Goal: Transaction & Acquisition: Purchase product/service

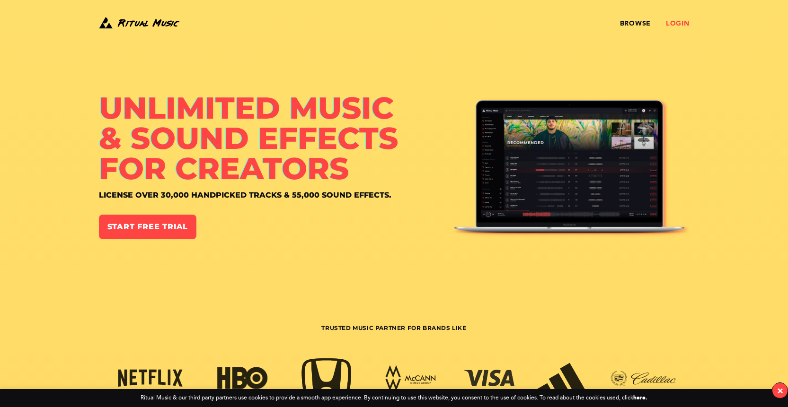
click at [674, 23] on link "Login" at bounding box center [678, 24] width 24 height 8
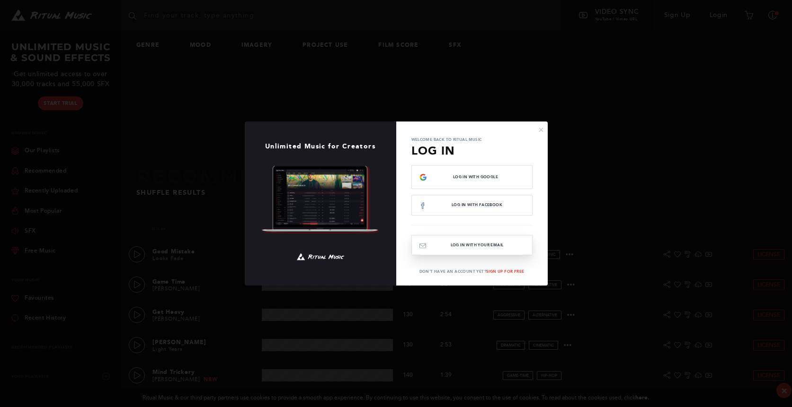
click at [466, 245] on button "Log In with your email" at bounding box center [471, 245] width 121 height 20
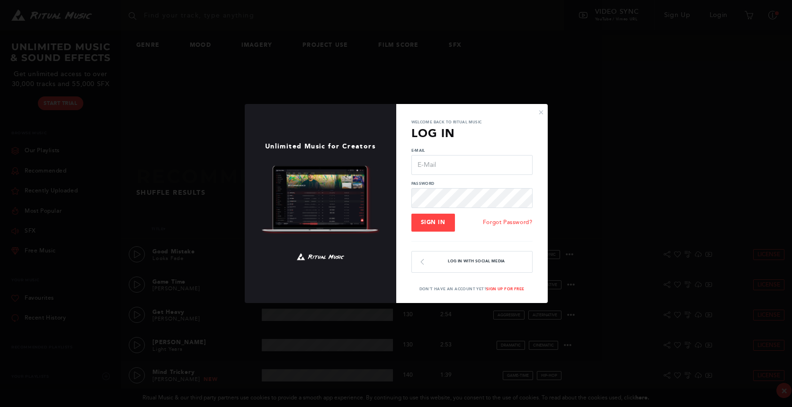
type input "[EMAIL_ADDRESS][DOMAIN_NAME]"
click at [428, 221] on span "Sign In" at bounding box center [433, 222] width 25 height 7
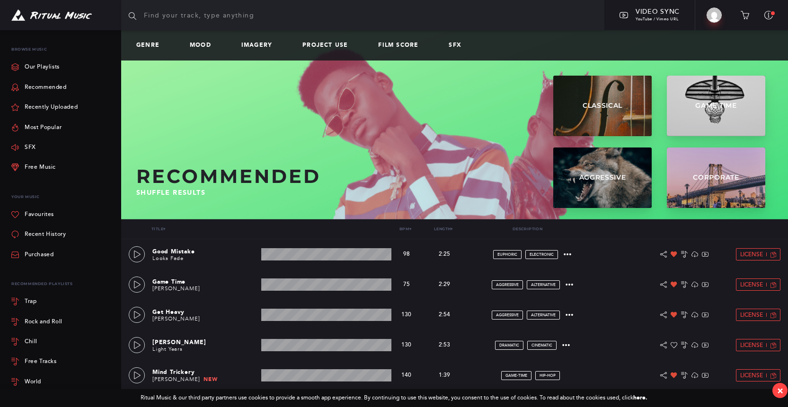
click at [295, 21] on input "text" at bounding box center [362, 15] width 483 height 30
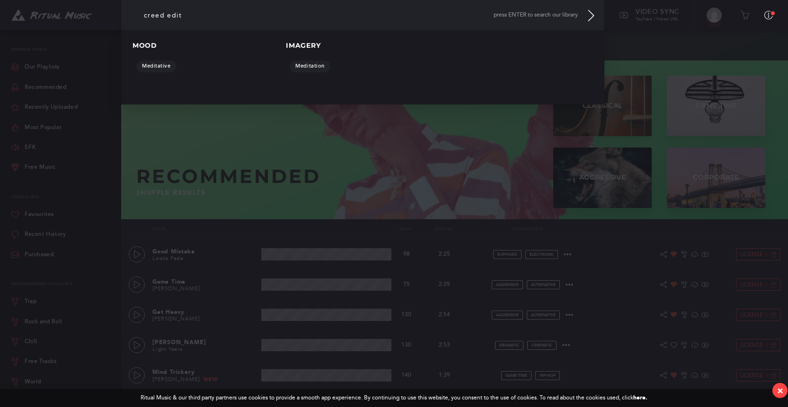
drag, startPoint x: 199, startPoint y: 19, endPoint x: 128, endPoint y: 17, distance: 71.0
click at [128, 17] on input "creed edit" at bounding box center [362, 15] width 483 height 30
type input "[PERSON_NAME]"
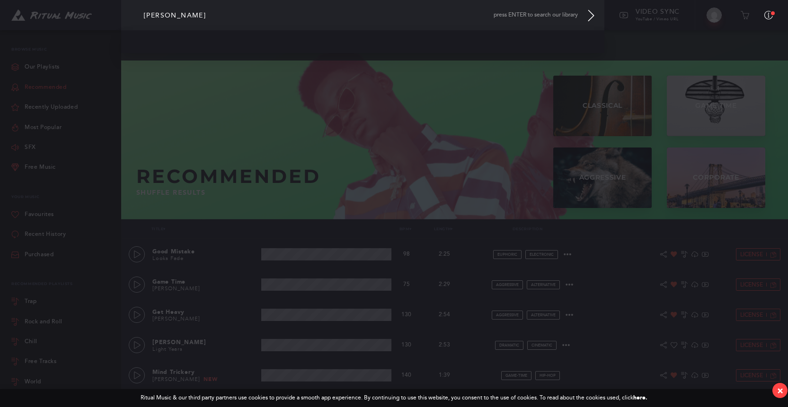
click at [49, 90] on link "Recommended" at bounding box center [38, 88] width 55 height 20
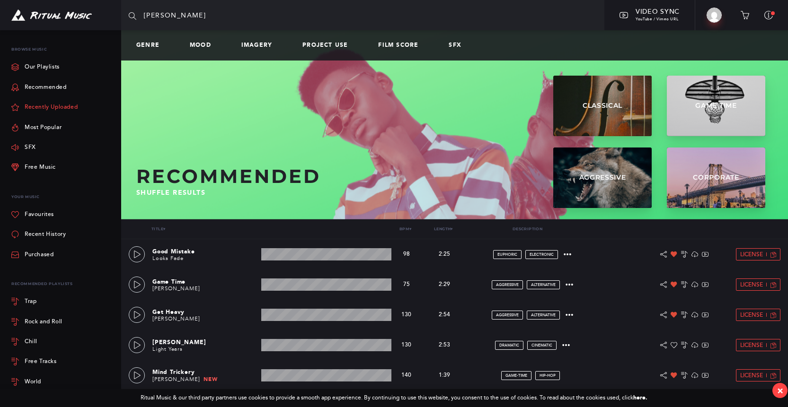
click at [47, 106] on link "Recently Uploaded" at bounding box center [44, 107] width 66 height 20
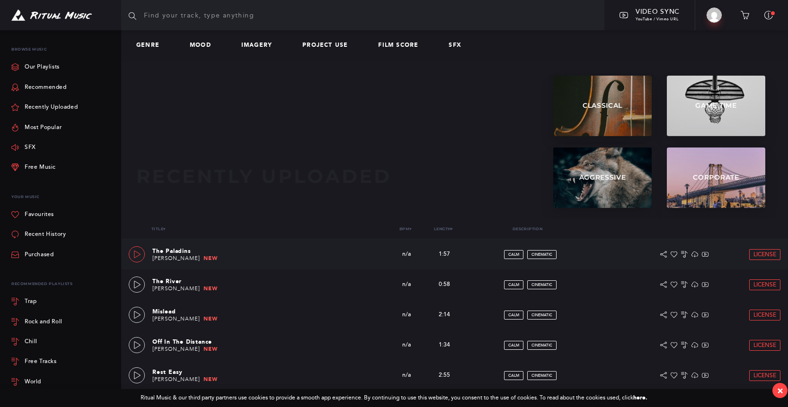
click at [132, 256] on link at bounding box center [137, 255] width 16 height 16
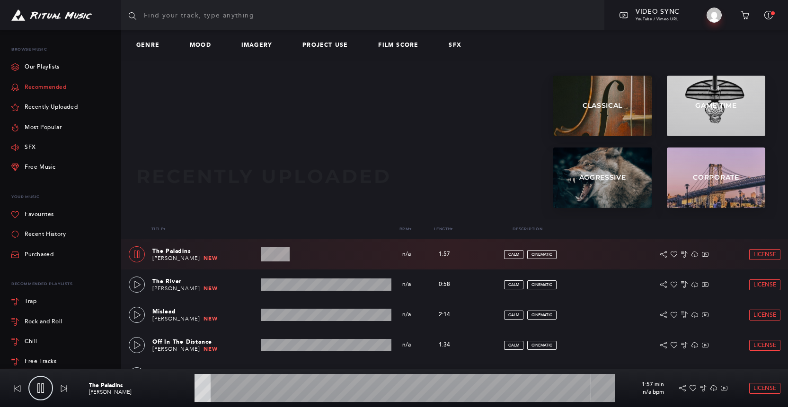
click at [39, 89] on link "Recommended" at bounding box center [38, 88] width 55 height 20
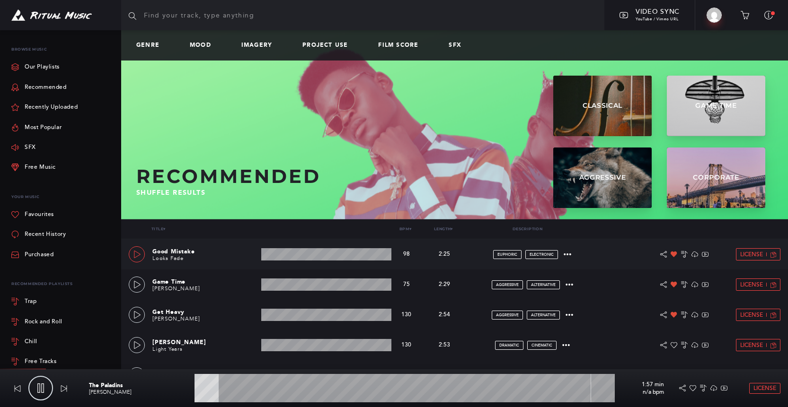
click at [139, 251] on icon at bounding box center [137, 255] width 8 height 8
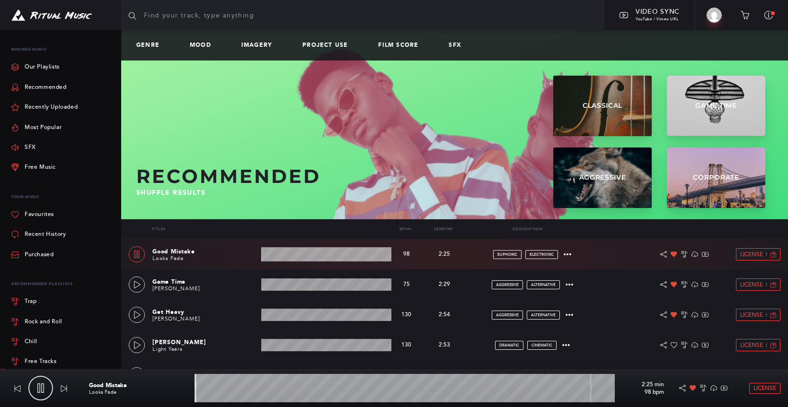
click at [304, 256] on wave at bounding box center [326, 255] width 130 height 14
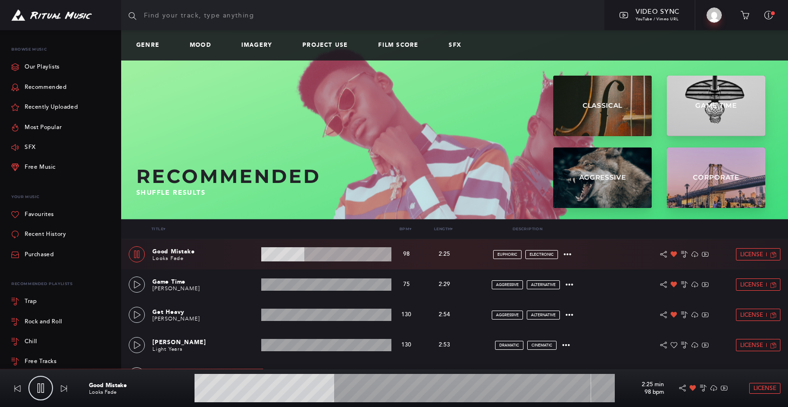
click at [342, 253] on wave at bounding box center [326, 255] width 130 height 14
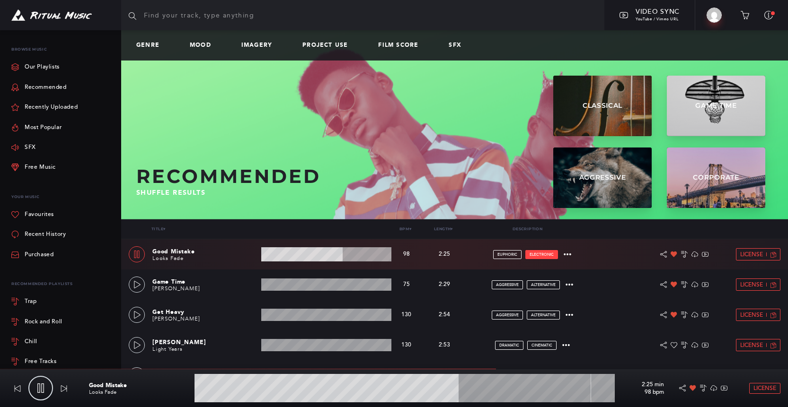
click at [540, 253] on span "electronic" at bounding box center [542, 255] width 24 height 4
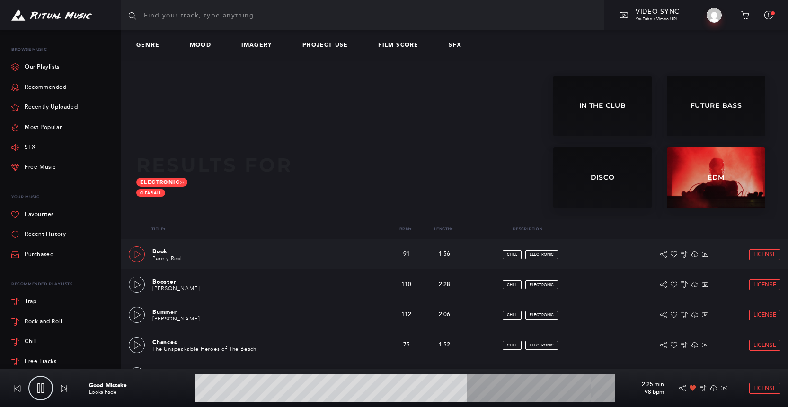
click at [133, 249] on link at bounding box center [137, 255] width 16 height 16
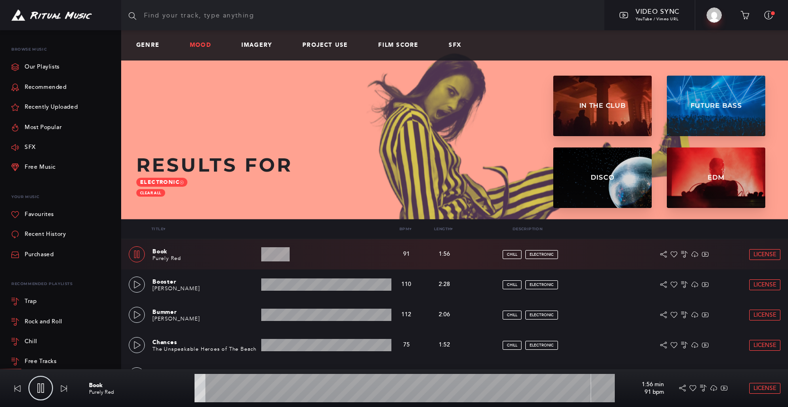
click at [205, 44] on link "Mood" at bounding box center [204, 45] width 29 height 7
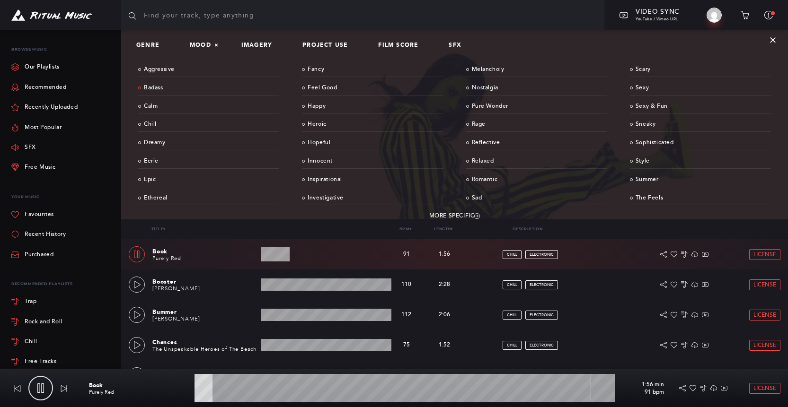
click at [156, 89] on link "Badass" at bounding box center [208, 88] width 141 height 15
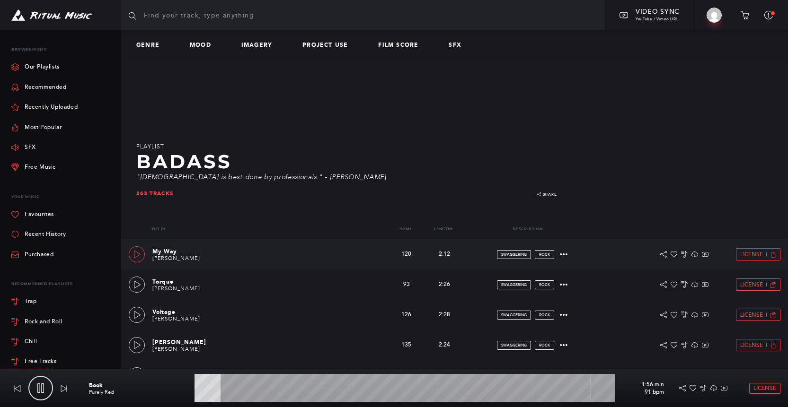
click at [137, 254] on icon at bounding box center [137, 255] width 8 height 8
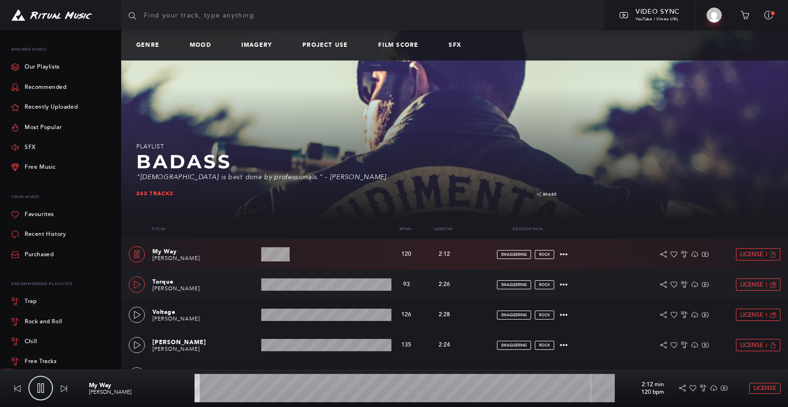
click at [135, 283] on icon at bounding box center [137, 285] width 8 height 8
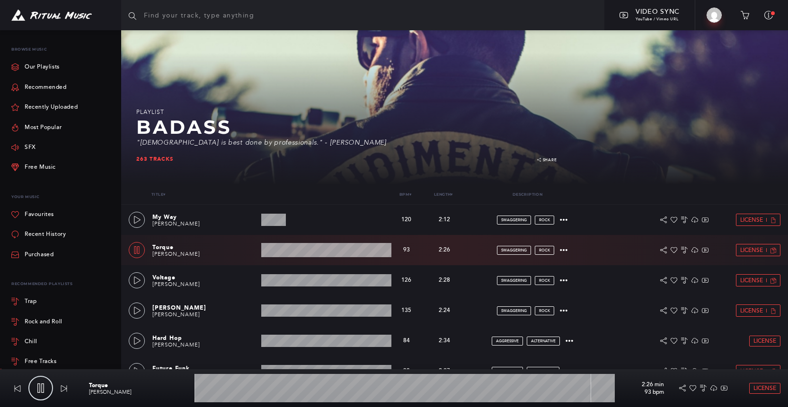
scroll to position [36, 0]
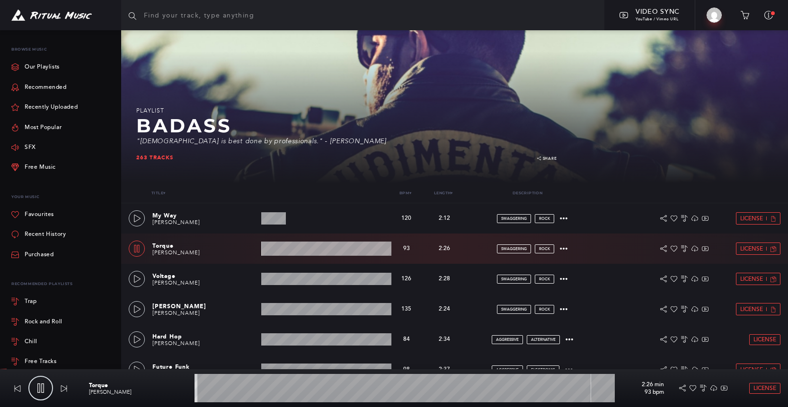
click at [296, 249] on wave at bounding box center [326, 249] width 130 height 14
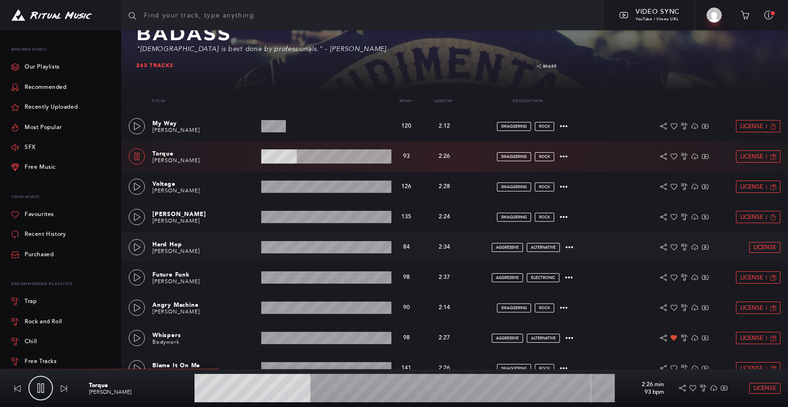
scroll to position [129, 0]
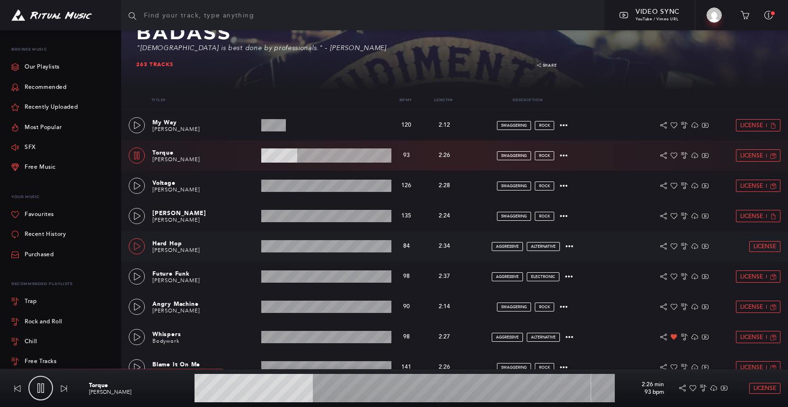
click at [133, 245] on icon at bounding box center [137, 247] width 8 height 8
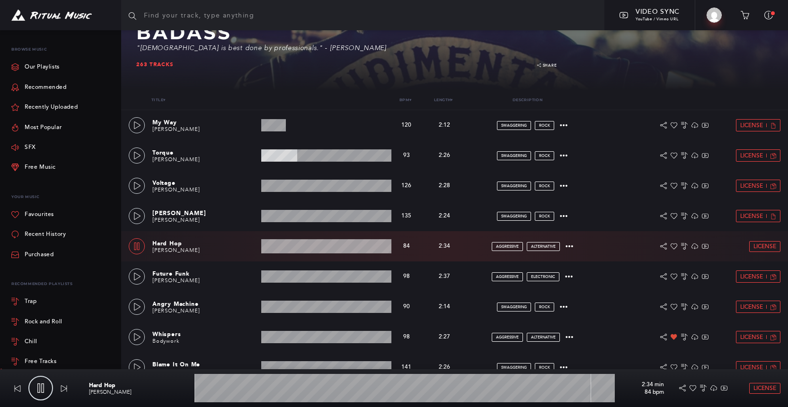
click at [285, 246] on wave at bounding box center [326, 246] width 130 height 14
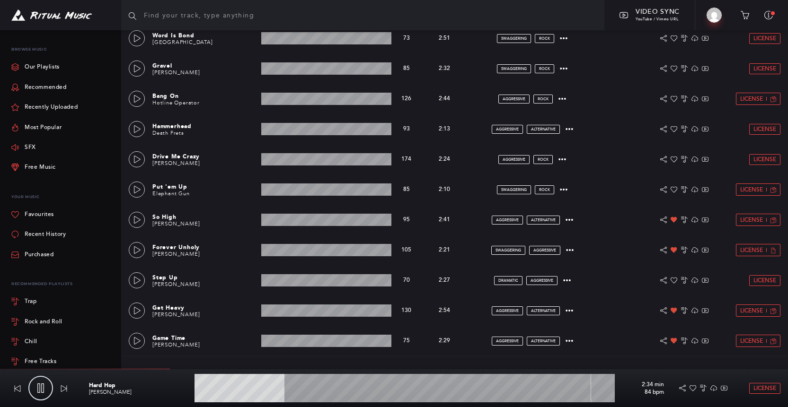
scroll to position [509, 0]
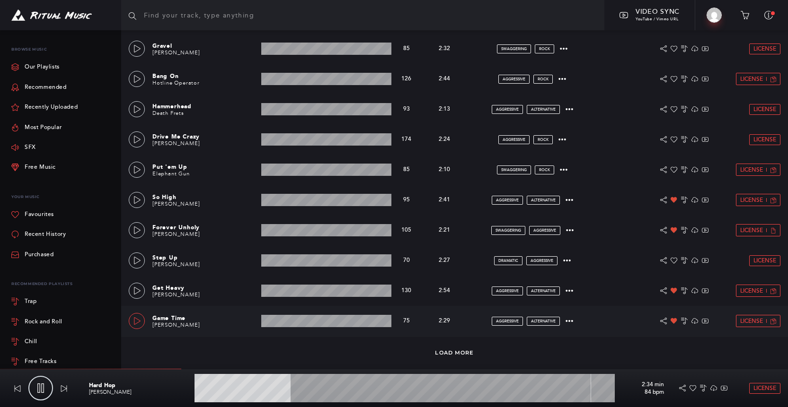
click at [136, 324] on icon at bounding box center [137, 322] width 8 height 8
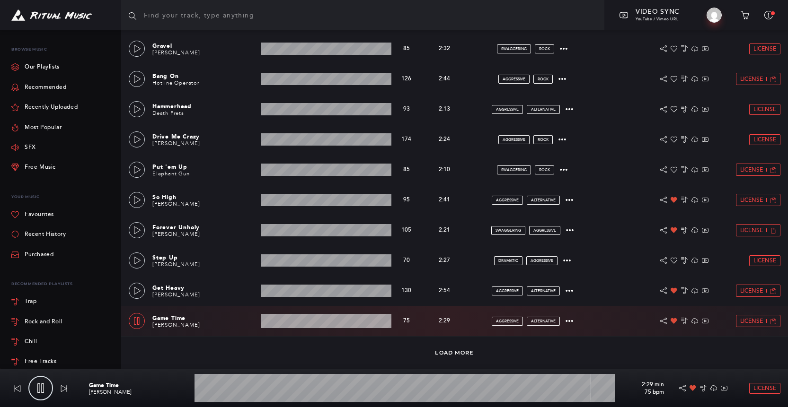
click at [300, 314] on wave at bounding box center [326, 321] width 130 height 14
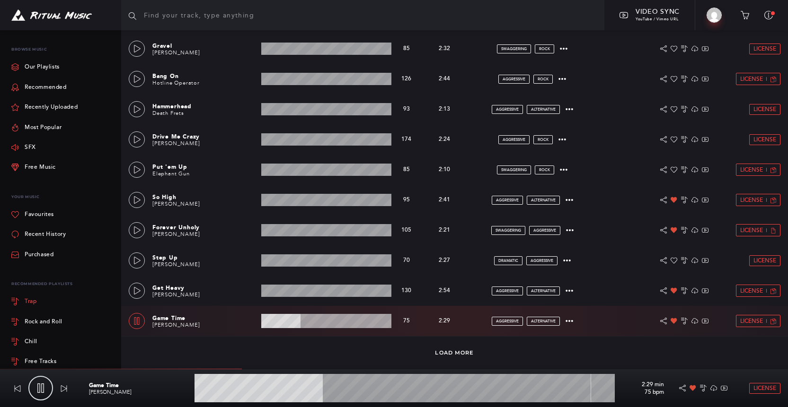
click at [32, 302] on div "Trap" at bounding box center [31, 302] width 12 height 6
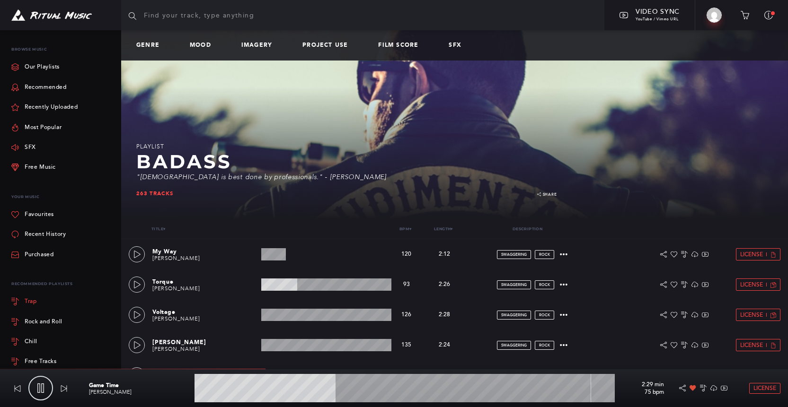
click at [32, 302] on div "Trap" at bounding box center [31, 302] width 12 height 6
drag, startPoint x: 183, startPoint y: 136, endPoint x: 182, endPoint y: 178, distance: 42.1
click at [182, 178] on div "Genre Mood Imagery Project Use Film Score SFX Playlist Badass "Nihilism is best…" at bounding box center [454, 124] width 667 height 189
click at [136, 253] on icon at bounding box center [137, 255] width 8 height 8
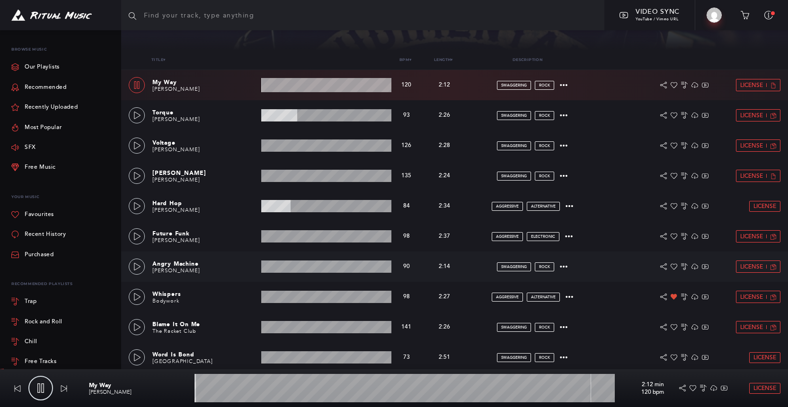
scroll to position [177, 0]
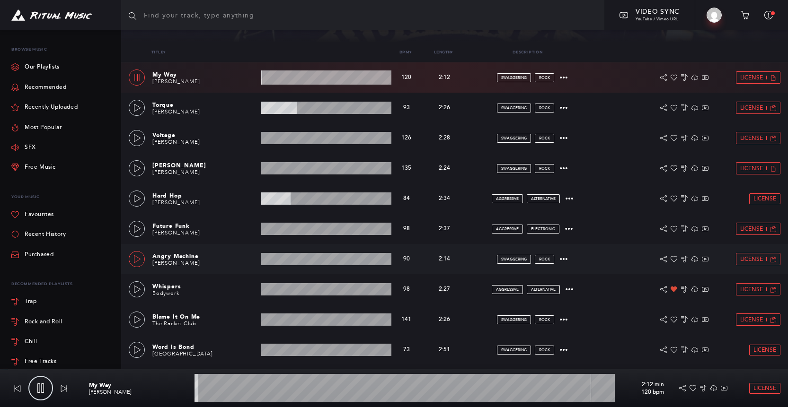
click at [139, 256] on icon at bounding box center [137, 260] width 8 height 8
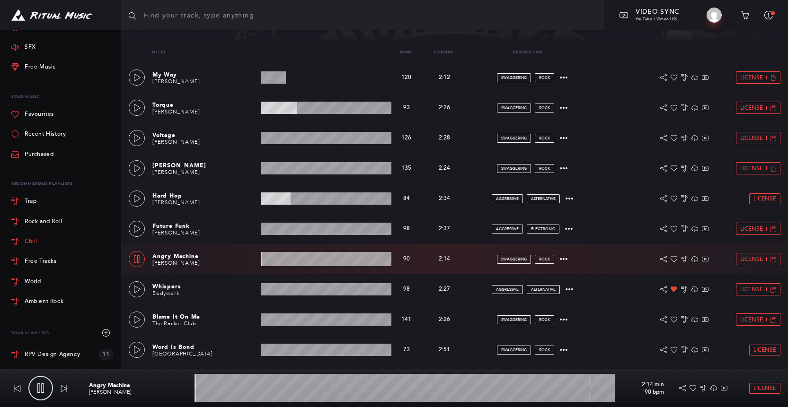
scroll to position [104, 0]
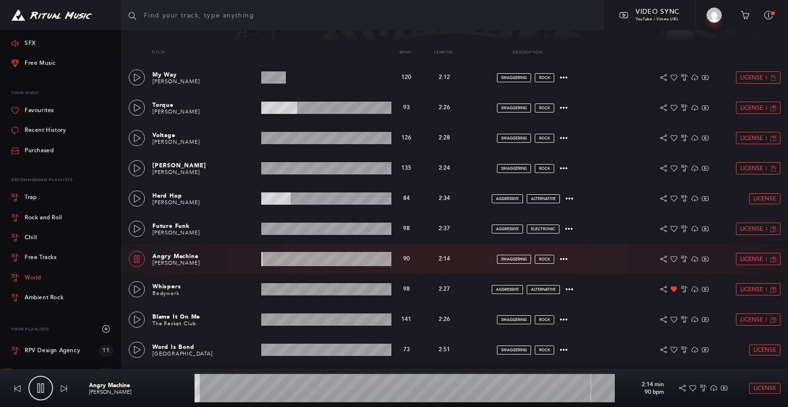
click at [40, 279] on div "World" at bounding box center [33, 278] width 17 height 6
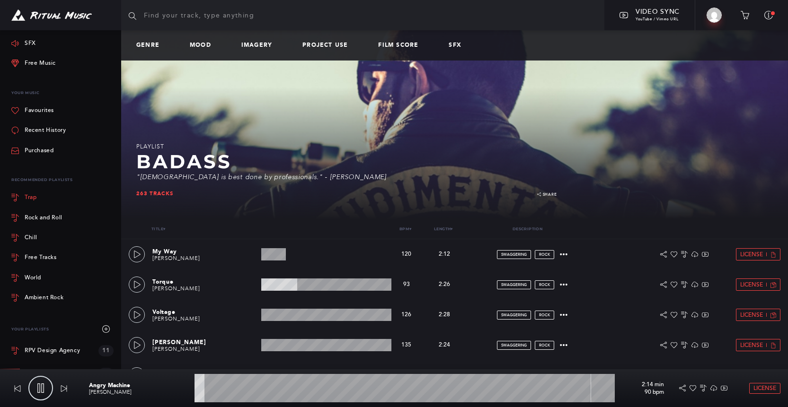
click at [34, 197] on div "Trap" at bounding box center [31, 198] width 12 height 6
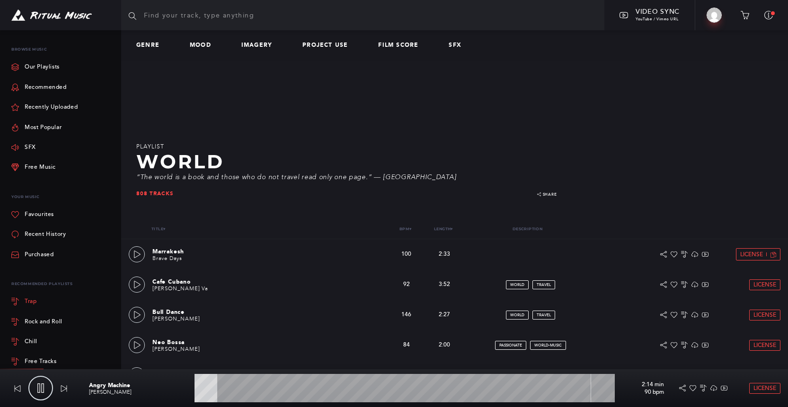
click at [33, 301] on div "Trap" at bounding box center [31, 302] width 12 height 6
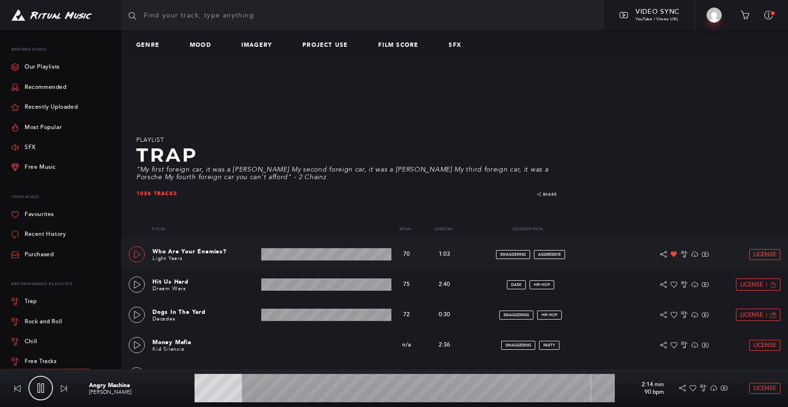
click at [134, 257] on icon at bounding box center [137, 255] width 8 height 8
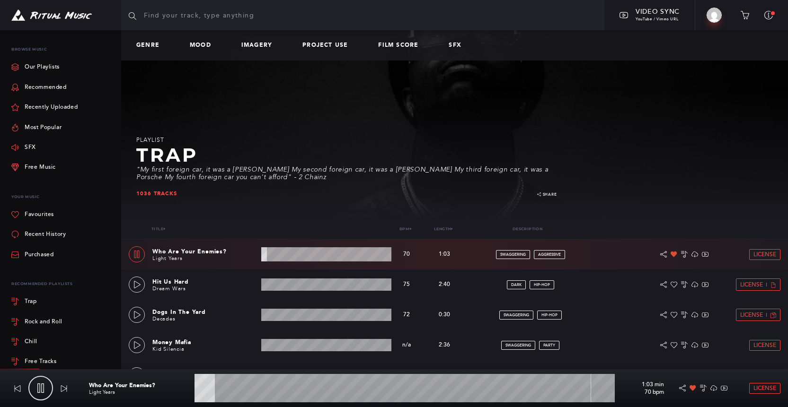
click at [293, 254] on wave at bounding box center [326, 255] width 130 height 14
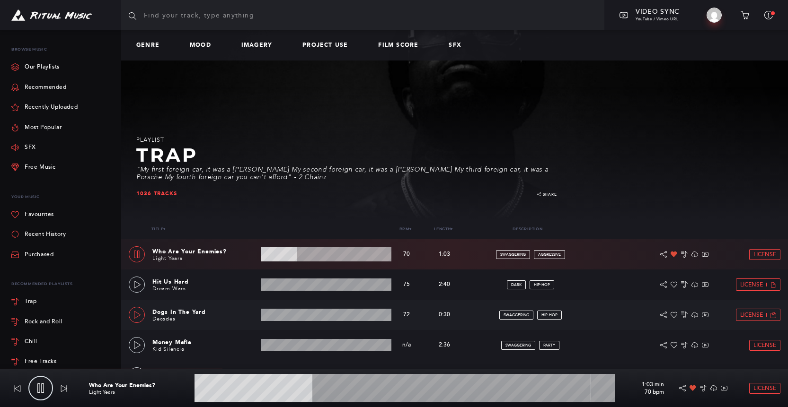
click at [137, 318] on icon at bounding box center [137, 315] width 8 height 8
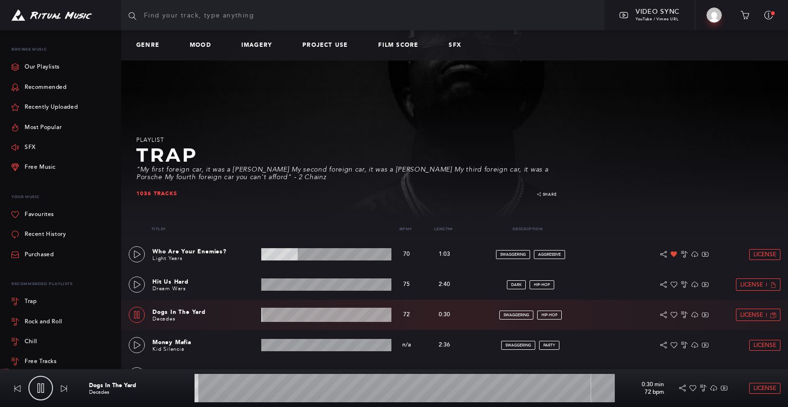
click at [291, 314] on wave at bounding box center [326, 315] width 130 height 14
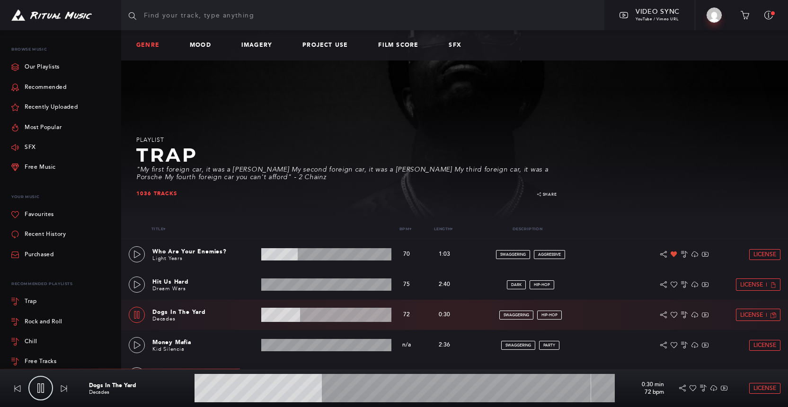
click at [148, 44] on link "Genre" at bounding box center [151, 45] width 31 height 7
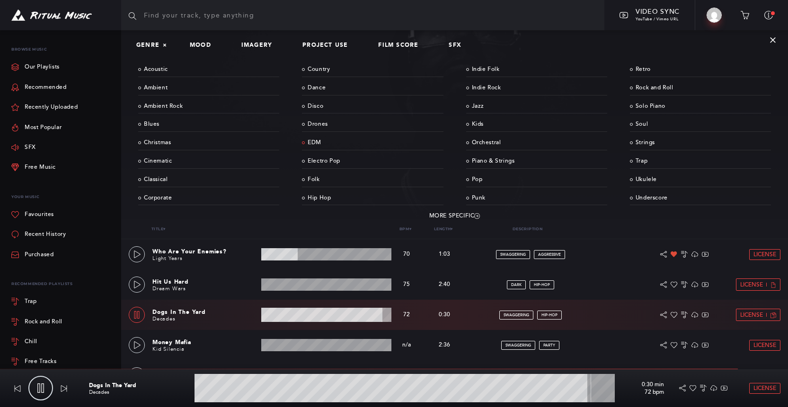
click at [317, 142] on link "EDM" at bounding box center [372, 143] width 141 height 15
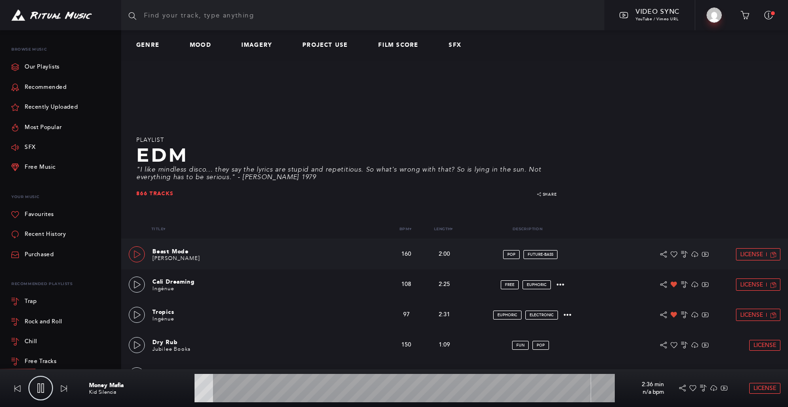
click at [134, 252] on icon at bounding box center [137, 255] width 8 height 8
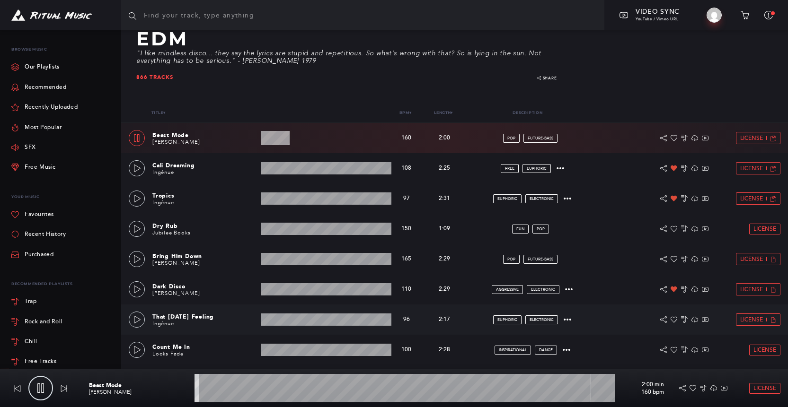
scroll to position [110, 0]
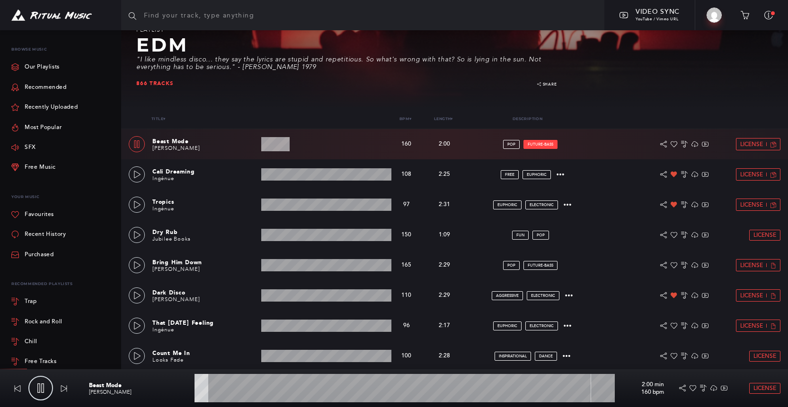
click at [540, 141] on link "future-bass" at bounding box center [540, 144] width 34 height 9
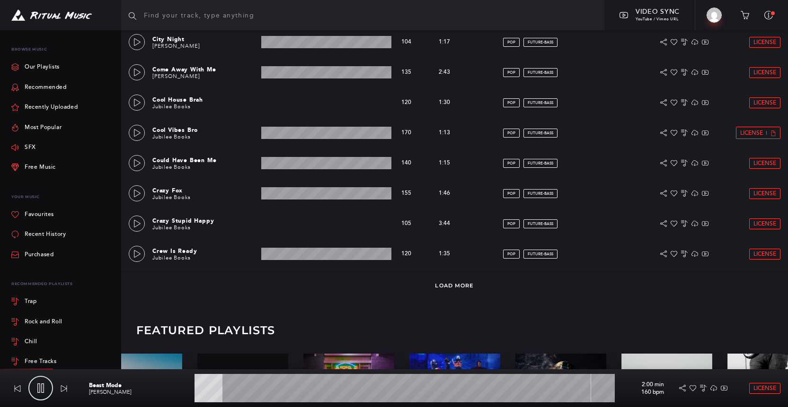
scroll to position [665, 0]
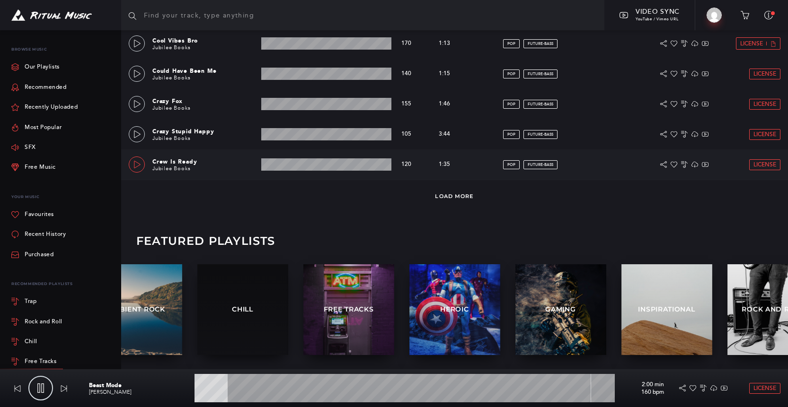
click at [137, 163] on icon at bounding box center [137, 165] width 8 height 8
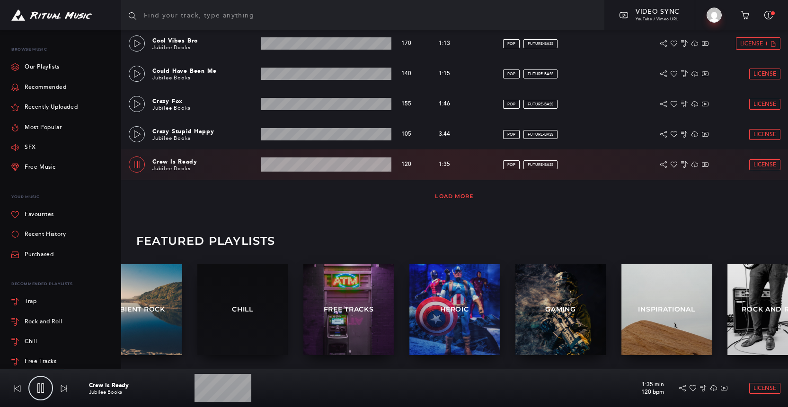
click at [454, 194] on link "Load More" at bounding box center [454, 196] width 39 height 7
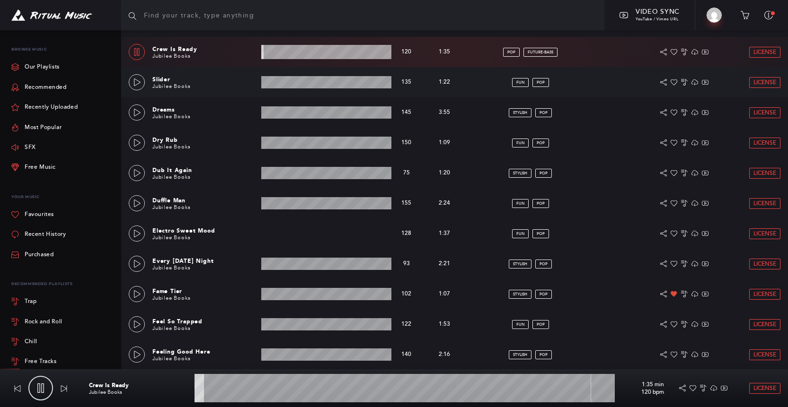
scroll to position [780, 0]
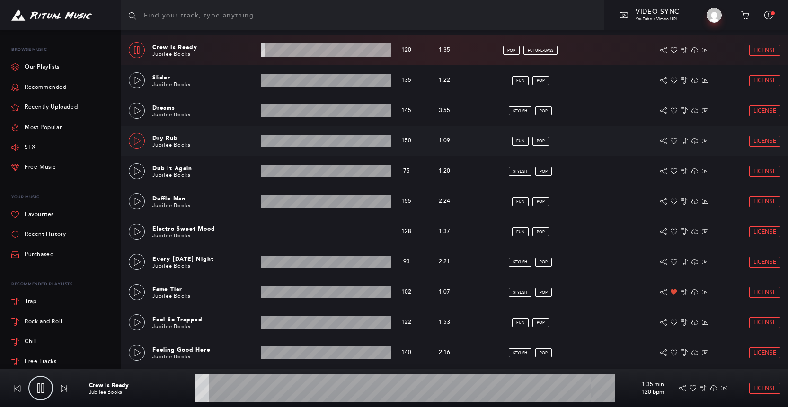
click at [140, 145] on link at bounding box center [137, 141] width 16 height 16
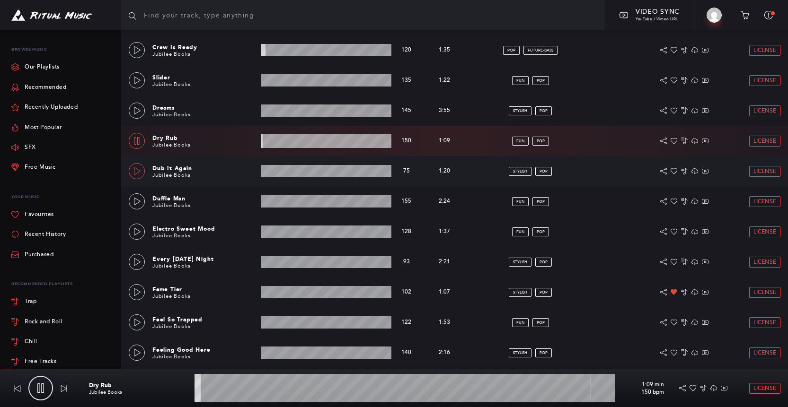
click at [139, 169] on icon at bounding box center [137, 172] width 8 height 8
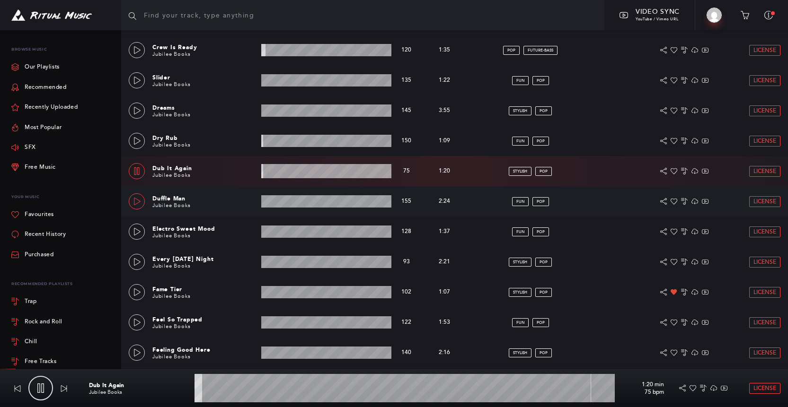
click at [138, 200] on icon at bounding box center [137, 202] width 8 height 8
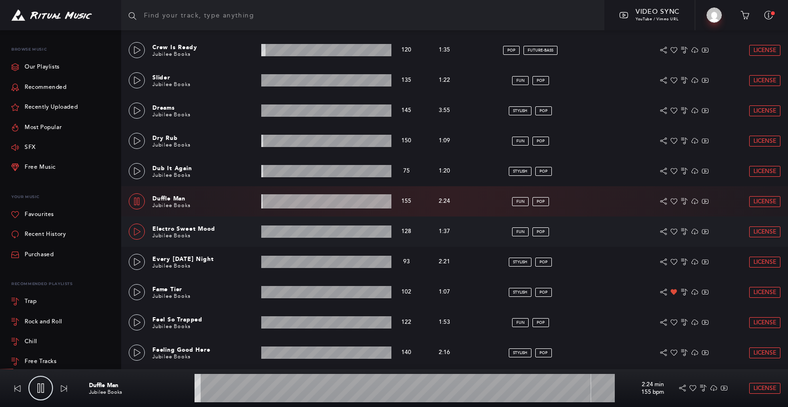
click at [136, 230] on icon at bounding box center [137, 232] width 8 height 8
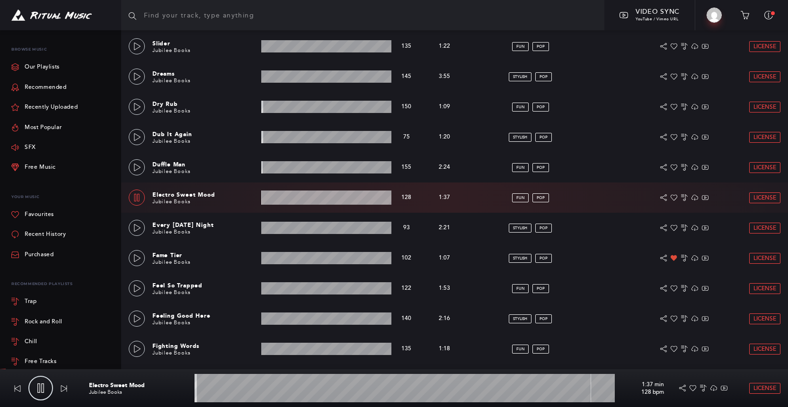
scroll to position [818, 0]
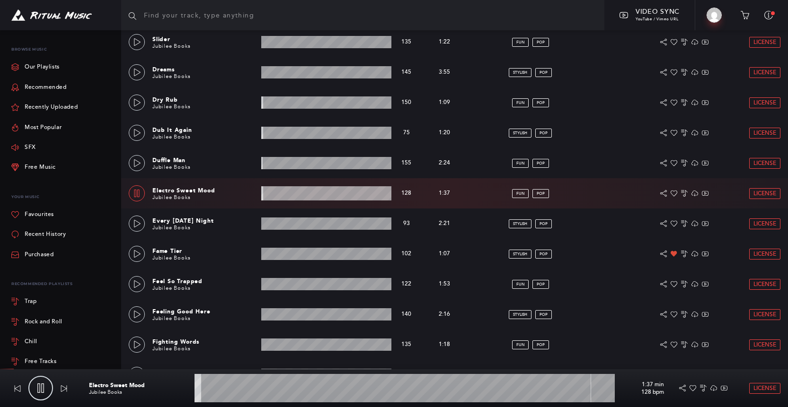
click at [292, 193] on wave at bounding box center [326, 193] width 130 height 14
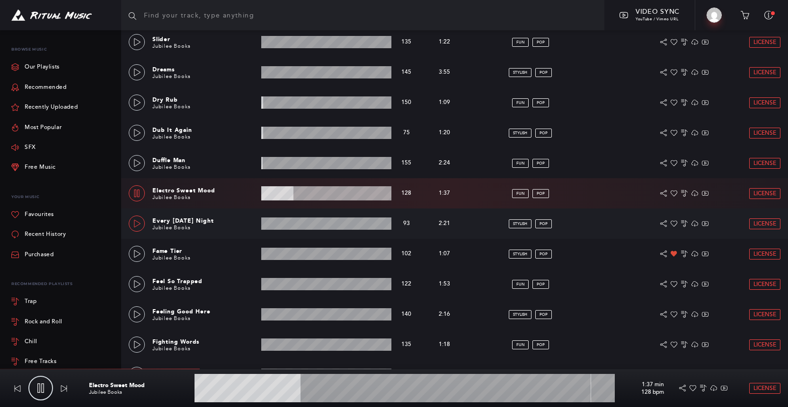
click at [135, 226] on icon at bounding box center [137, 224] width 8 height 8
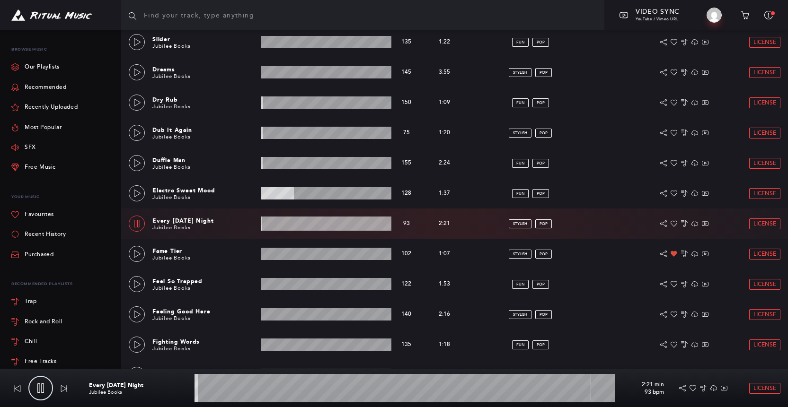
click at [285, 227] on wave at bounding box center [326, 224] width 130 height 14
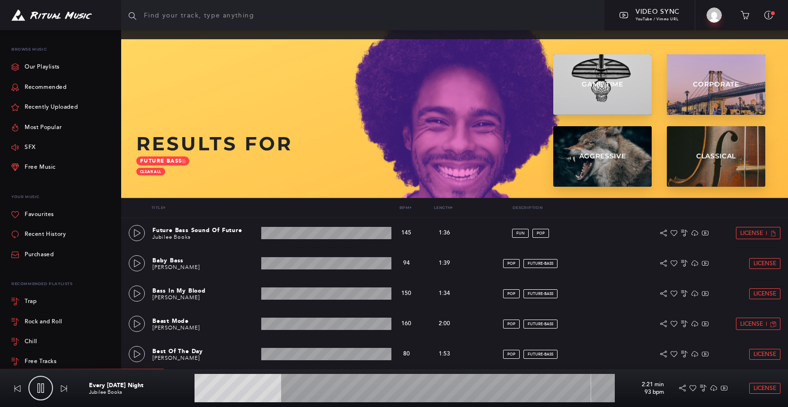
scroll to position [28, 0]
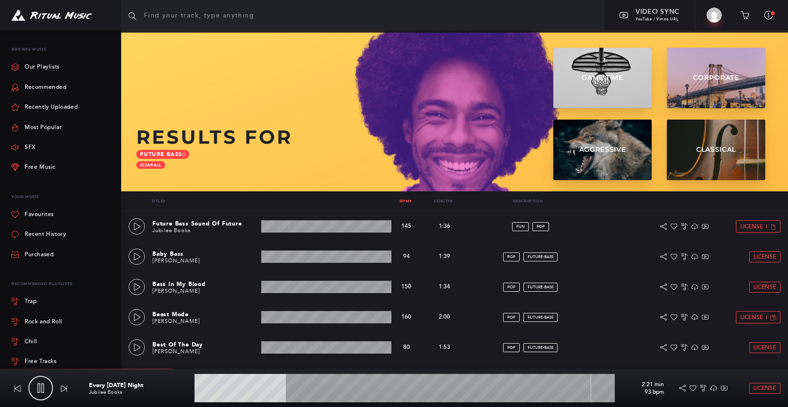
click at [404, 200] on link "Bpm ▾" at bounding box center [405, 201] width 12 height 5
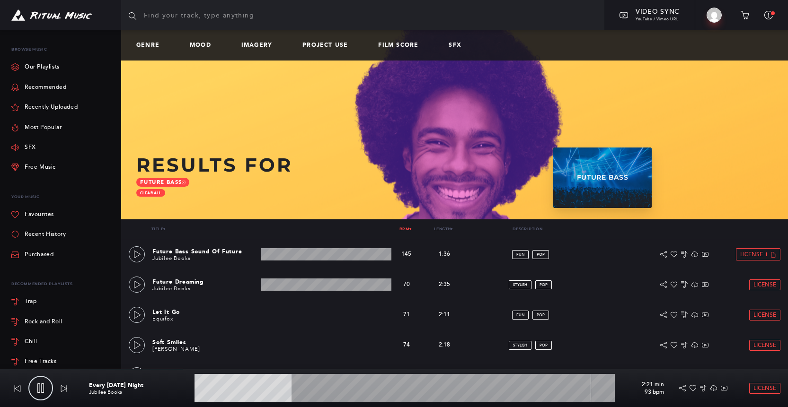
click at [405, 228] on link "Bpm ▾" at bounding box center [405, 229] width 12 height 5
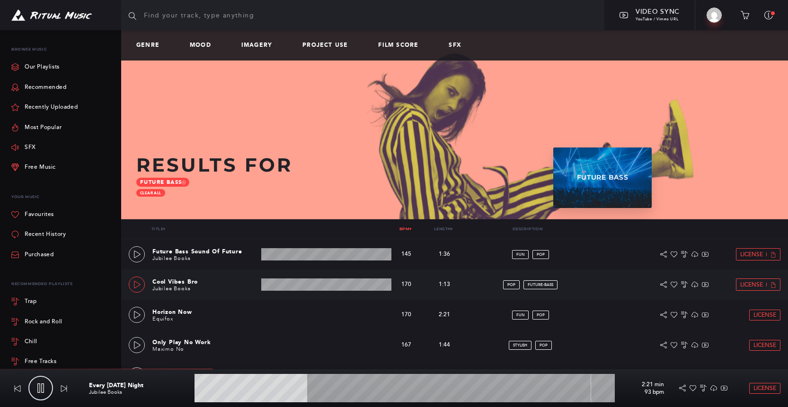
click at [140, 281] on icon at bounding box center [137, 285] width 8 height 8
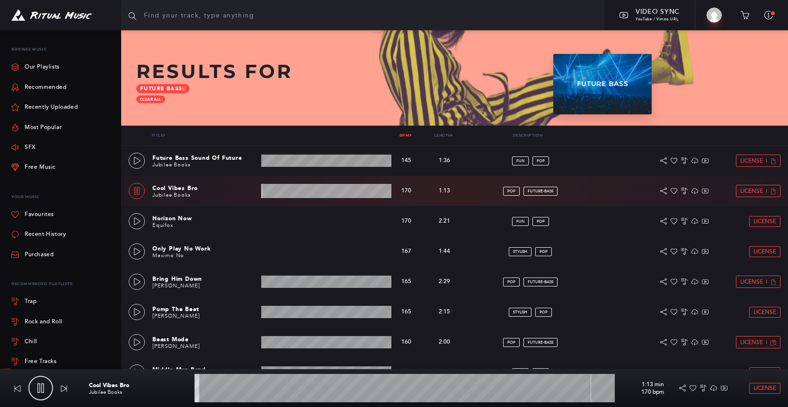
scroll to position [111, 0]
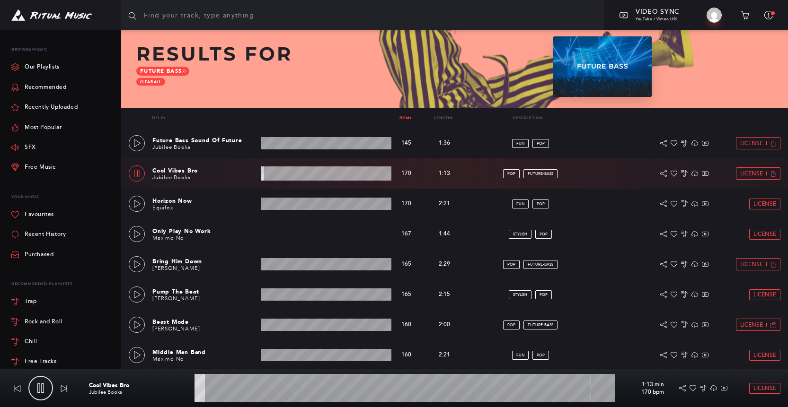
click at [306, 170] on wave at bounding box center [326, 174] width 130 height 14
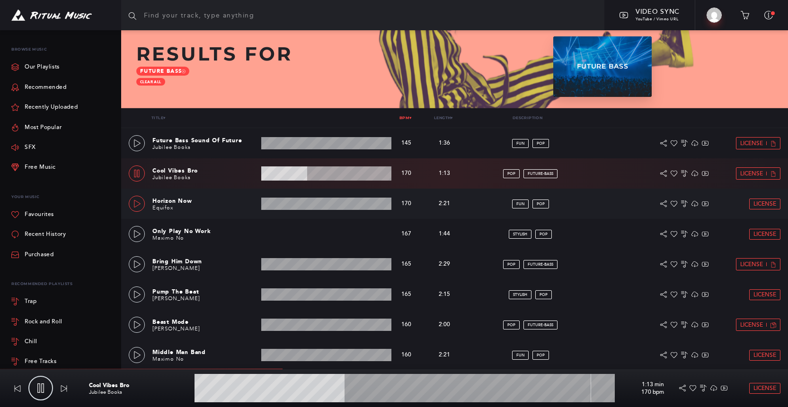
click at [137, 203] on icon at bounding box center [137, 204] width 8 height 8
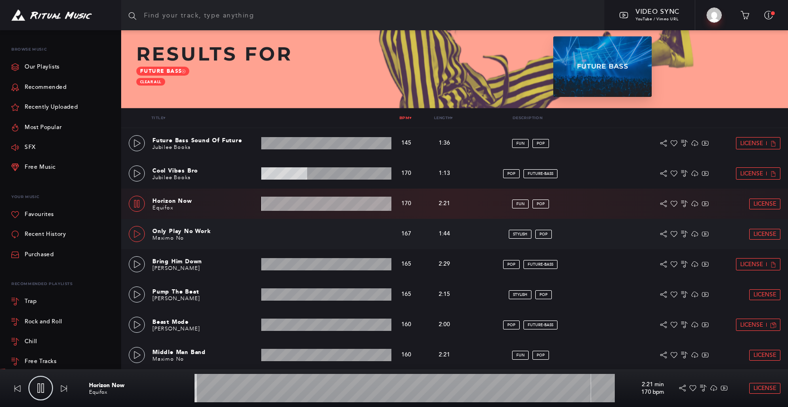
click at [135, 236] on icon at bounding box center [137, 234] width 8 height 8
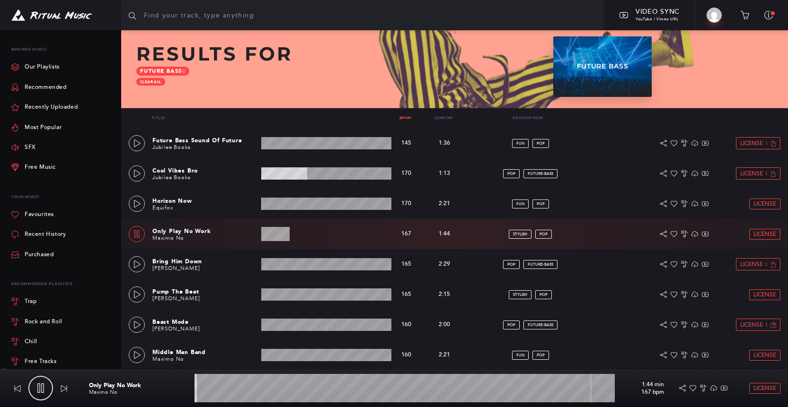
click at [296, 235] on wave at bounding box center [326, 234] width 130 height 14
click at [136, 265] on icon at bounding box center [137, 265] width 8 height 8
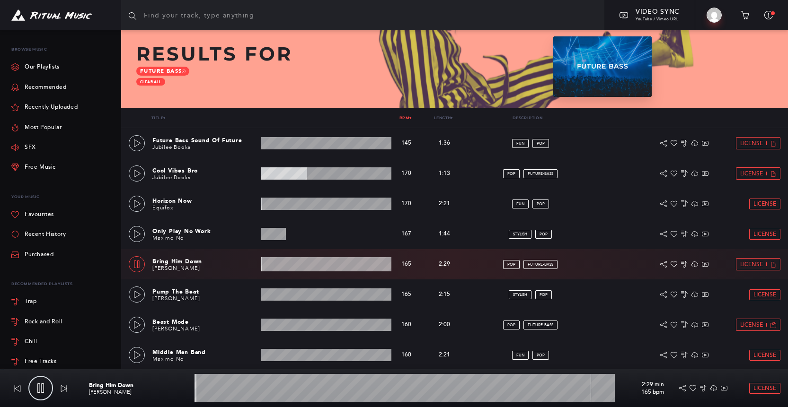
click at [299, 261] on wave at bounding box center [326, 264] width 130 height 14
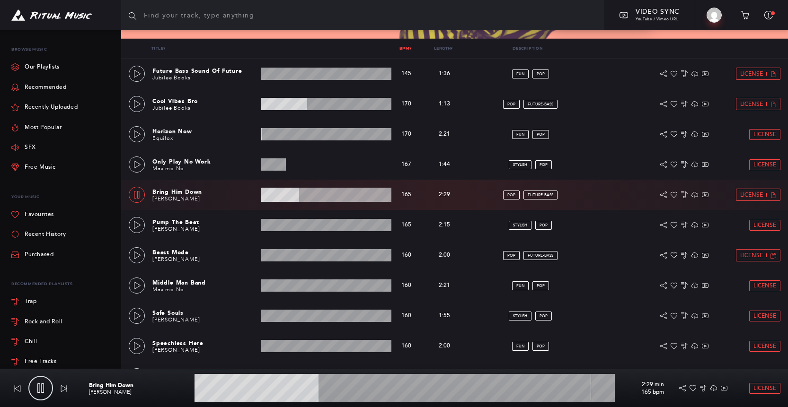
scroll to position [187, 0]
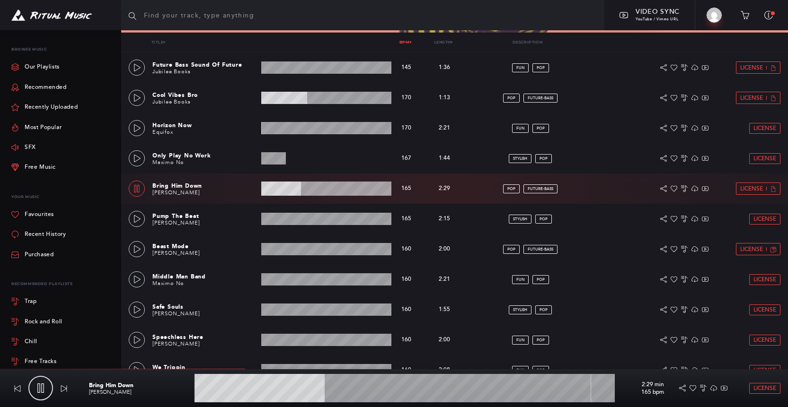
click at [323, 189] on wave at bounding box center [326, 189] width 130 height 14
click at [132, 221] on link at bounding box center [137, 219] width 16 height 16
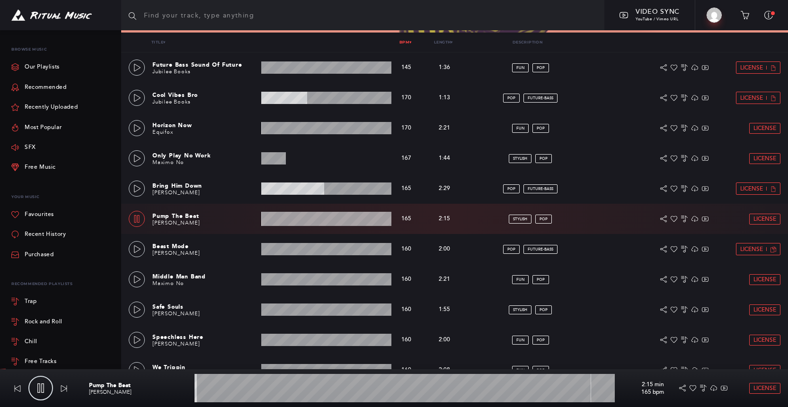
click at [291, 216] on wave at bounding box center [326, 219] width 130 height 14
click at [314, 219] on wave at bounding box center [326, 219] width 130 height 14
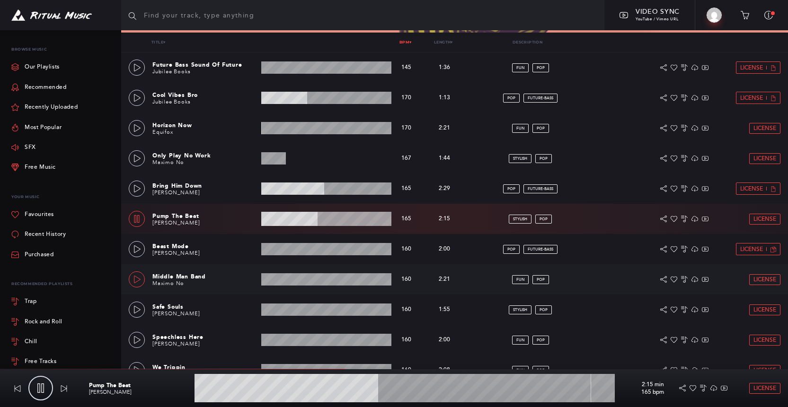
click at [136, 279] on icon at bounding box center [137, 280] width 8 height 8
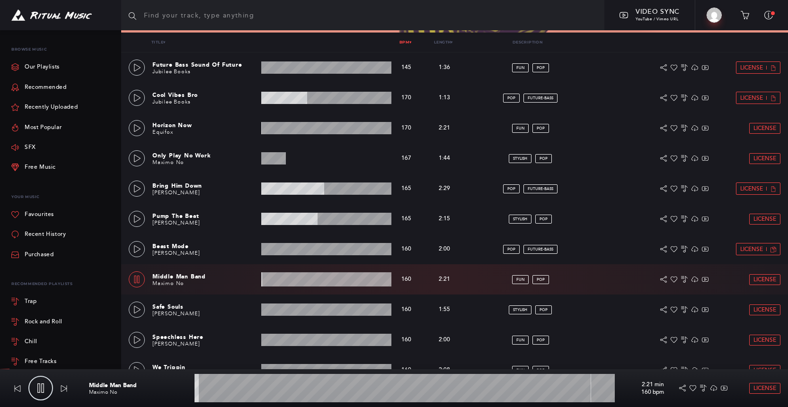
click at [287, 281] on wave at bounding box center [326, 280] width 130 height 14
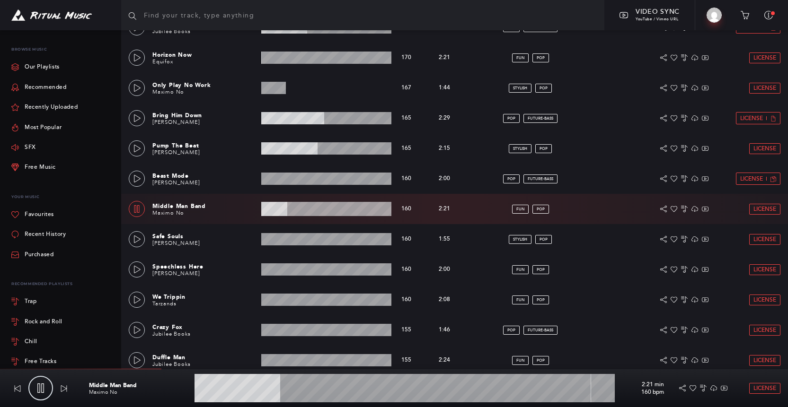
scroll to position [263, 0]
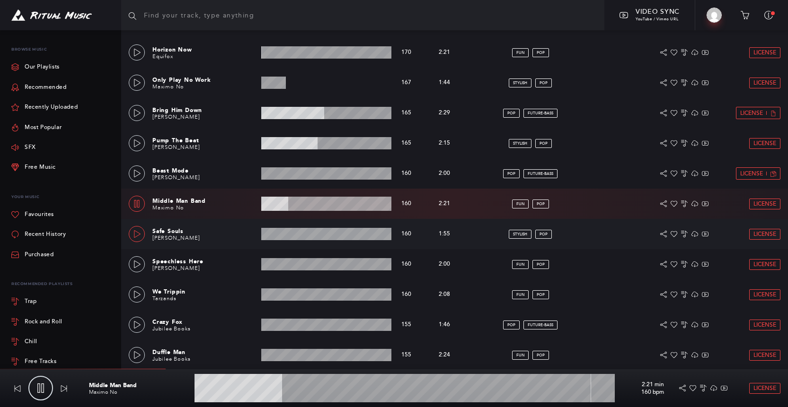
click at [139, 234] on icon at bounding box center [137, 234] width 8 height 8
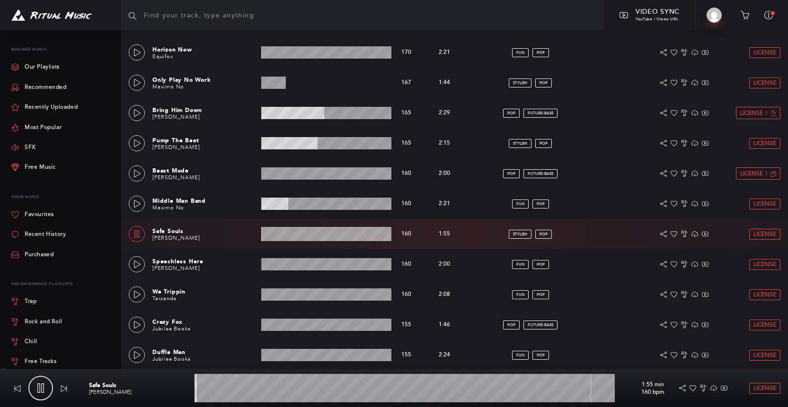
click at [297, 235] on wave at bounding box center [326, 234] width 130 height 14
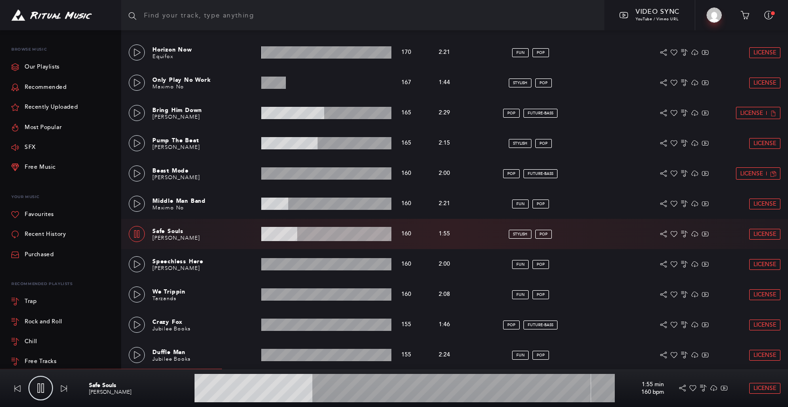
click at [323, 236] on wave at bounding box center [326, 234] width 130 height 14
click at [137, 262] on icon at bounding box center [137, 265] width 8 height 8
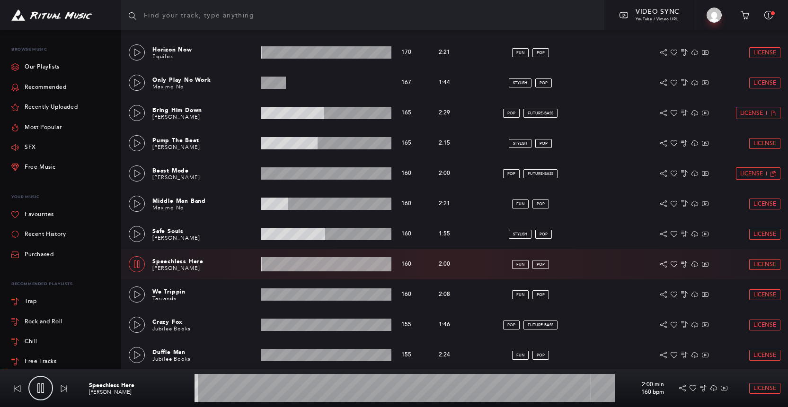
click at [299, 264] on wave at bounding box center [326, 264] width 130 height 14
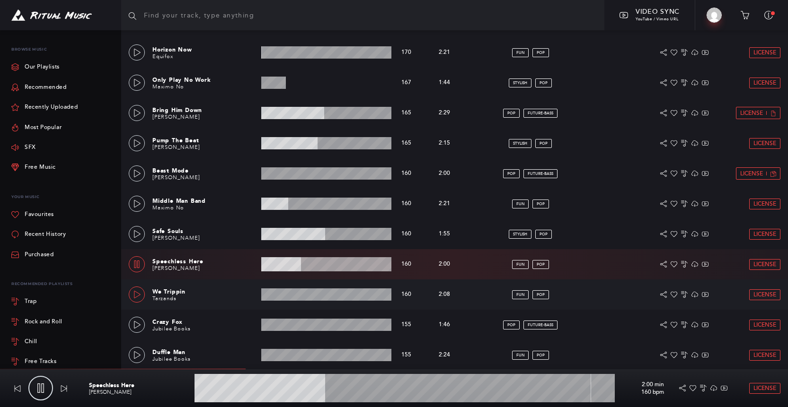
click at [139, 293] on icon at bounding box center [137, 295] width 8 height 8
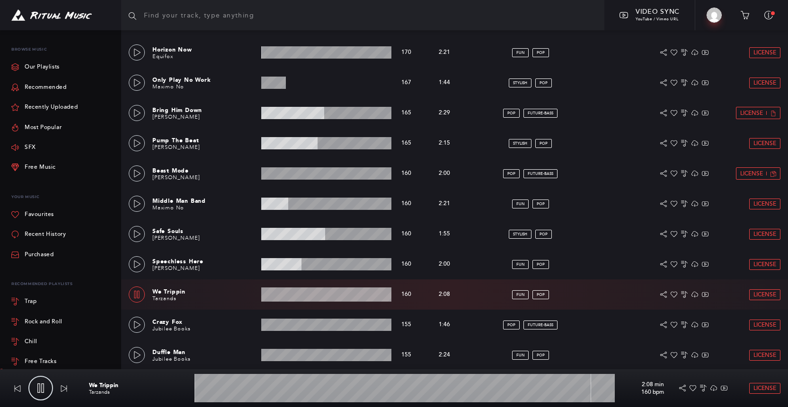
click at [301, 294] on wave at bounding box center [326, 295] width 130 height 14
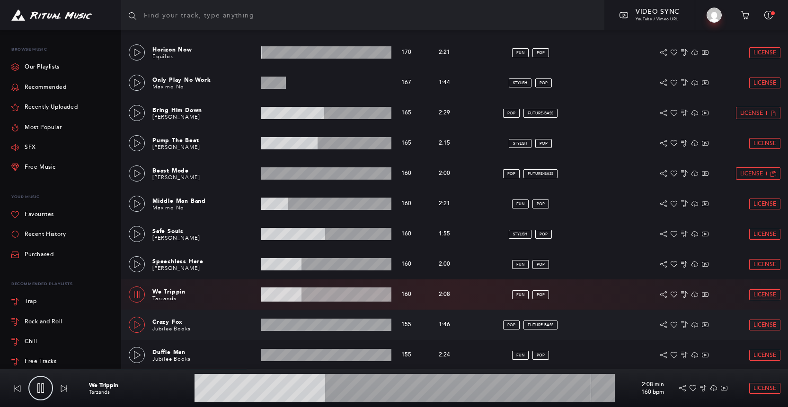
click at [135, 324] on icon at bounding box center [137, 325] width 8 height 8
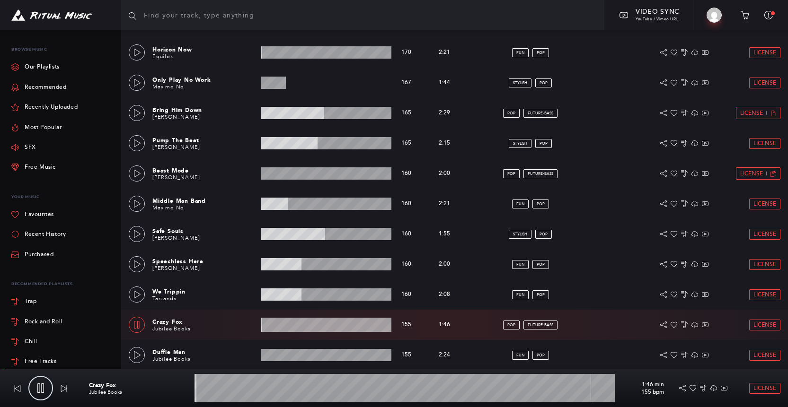
click at [310, 327] on wave at bounding box center [326, 325] width 130 height 14
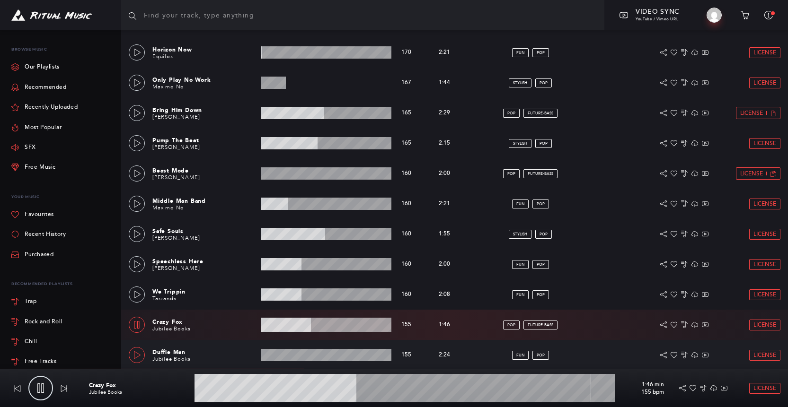
click at [135, 352] on icon at bounding box center [137, 356] width 8 height 8
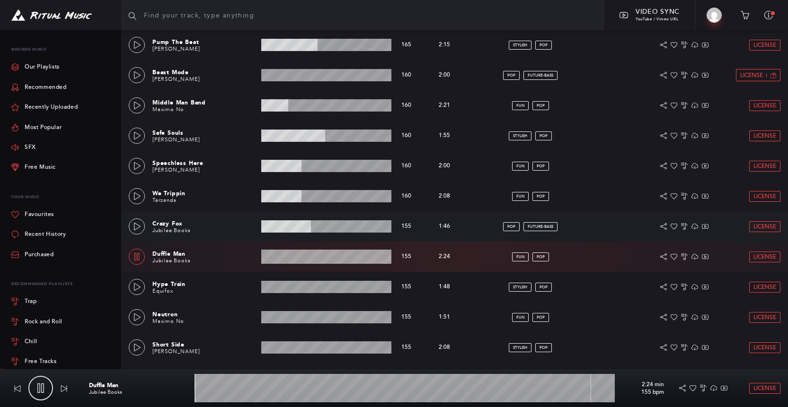
scroll to position [378, 0]
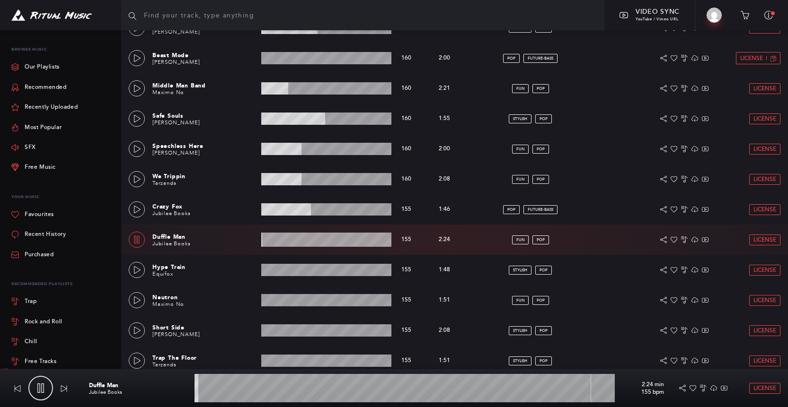
click at [295, 239] on wave at bounding box center [326, 240] width 130 height 14
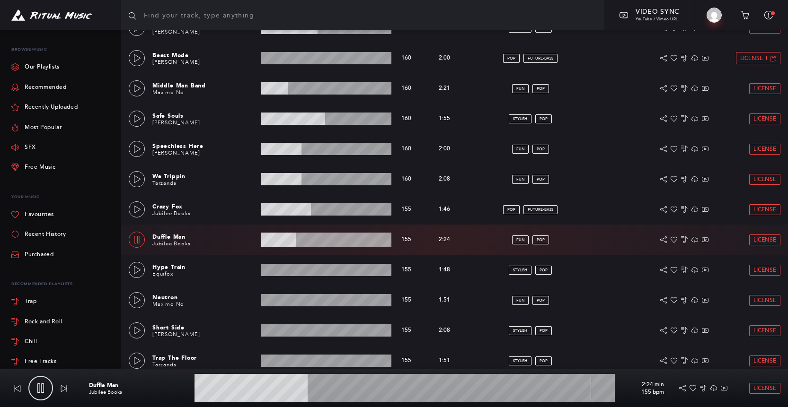
click at [326, 239] on wave at bounding box center [326, 240] width 130 height 14
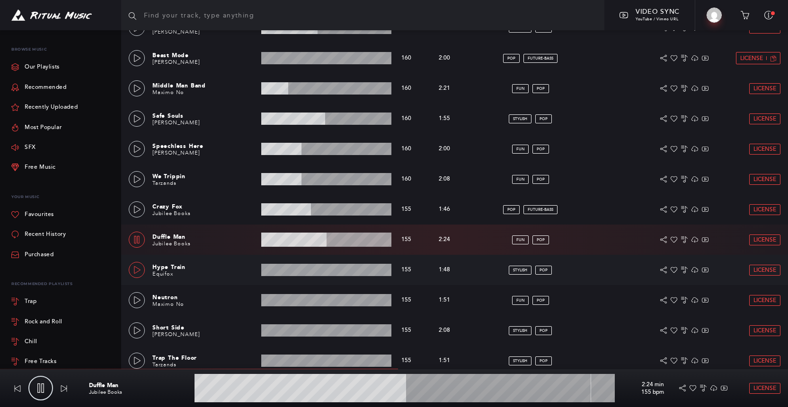
click at [137, 269] on icon at bounding box center [137, 270] width 8 height 8
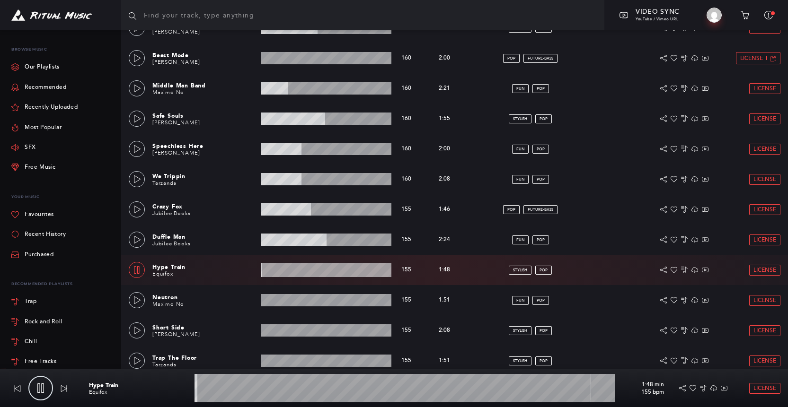
click at [294, 271] on wave at bounding box center [326, 270] width 130 height 14
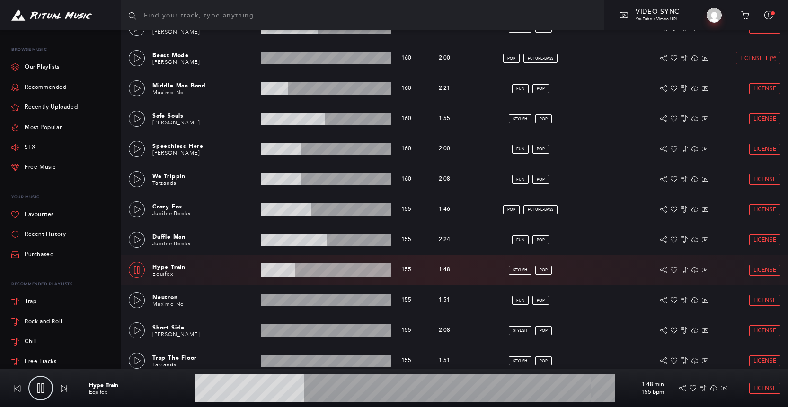
click at [320, 272] on wave at bounding box center [326, 270] width 130 height 14
click at [134, 303] on icon at bounding box center [137, 301] width 7 height 8
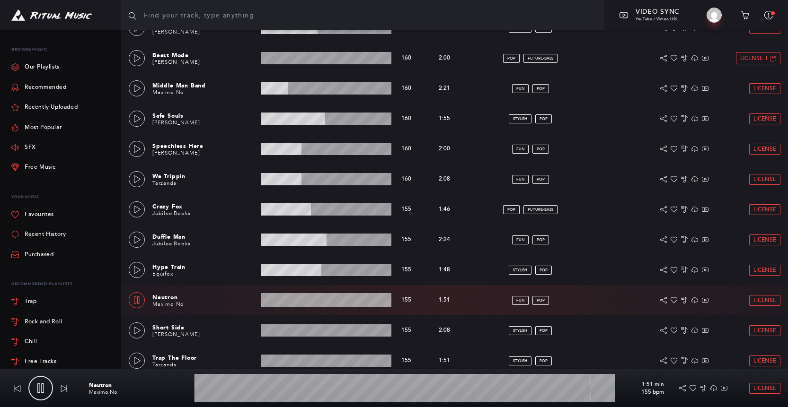
click at [292, 300] on wave at bounding box center [326, 300] width 130 height 14
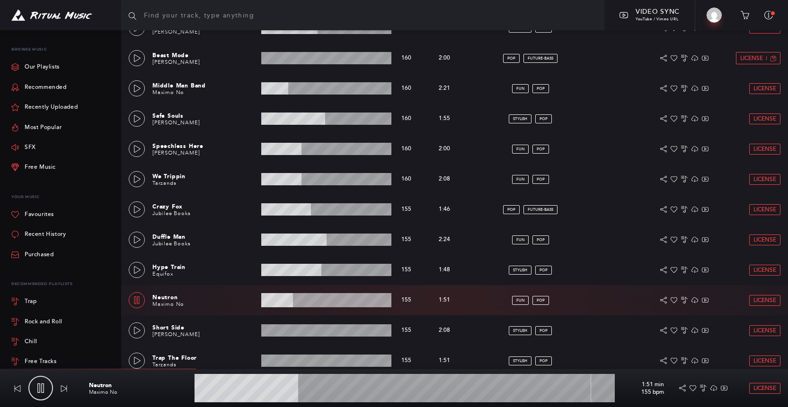
click at [308, 301] on wave at bounding box center [326, 300] width 130 height 14
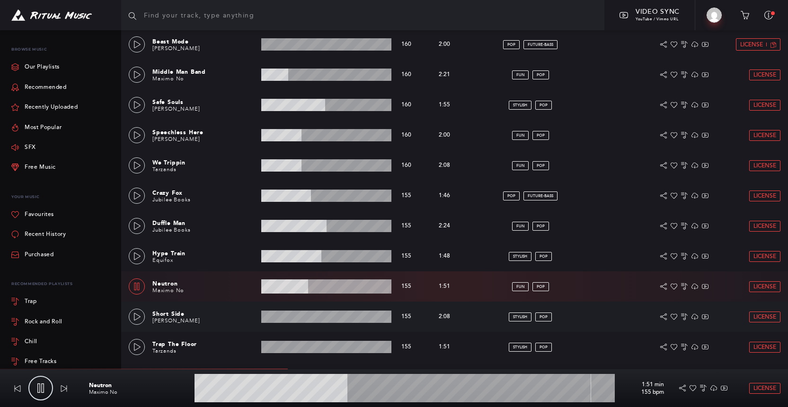
scroll to position [404, 0]
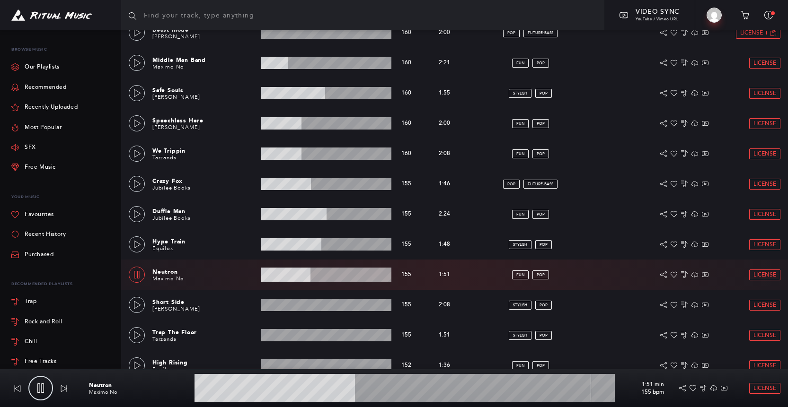
click at [350, 274] on wave at bounding box center [326, 275] width 130 height 14
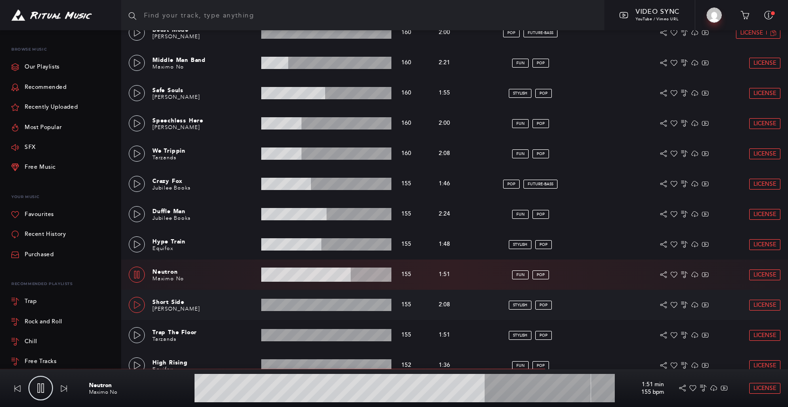
click at [136, 305] on icon at bounding box center [137, 305] width 8 height 8
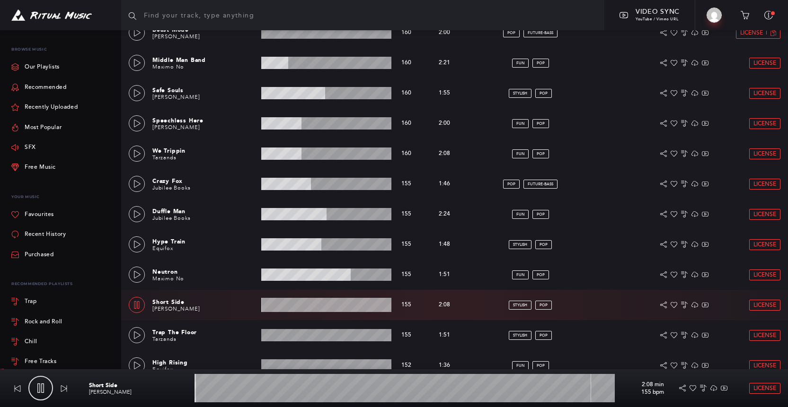
click at [297, 307] on wave at bounding box center [326, 305] width 130 height 14
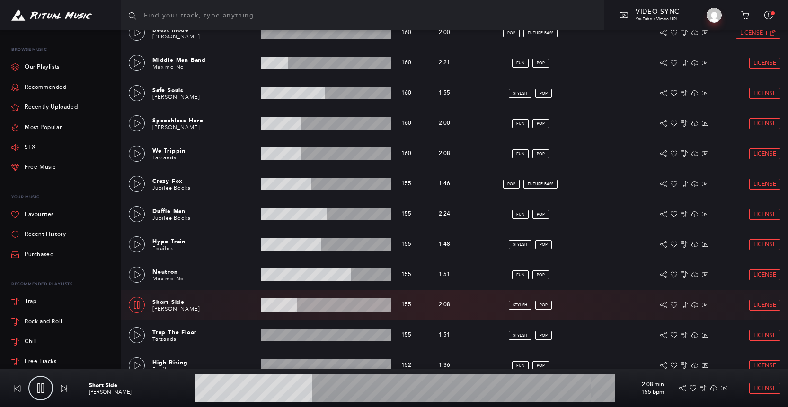
click at [335, 308] on wave at bounding box center [326, 305] width 130 height 14
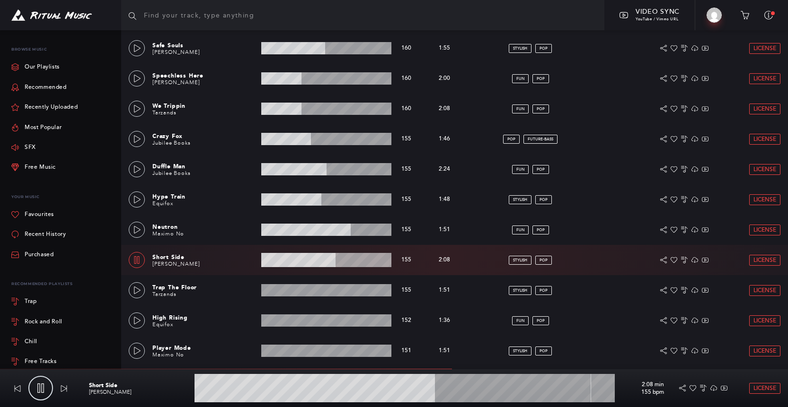
scroll to position [493, 0]
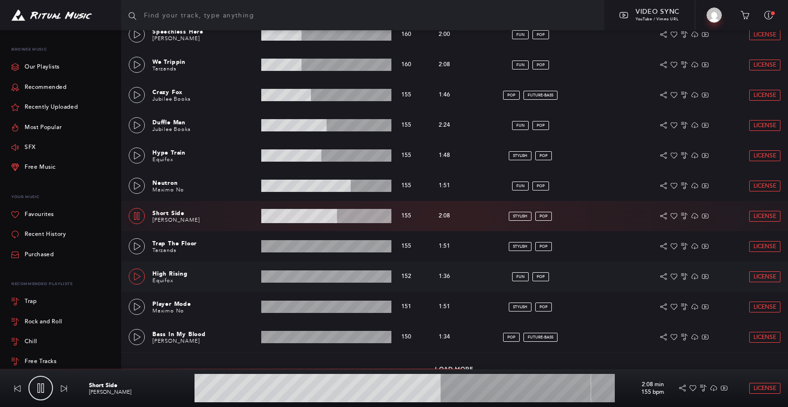
click at [139, 276] on icon at bounding box center [137, 277] width 8 height 8
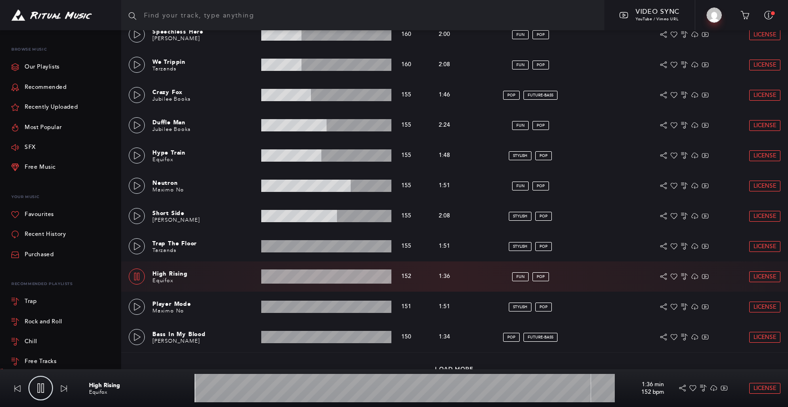
click at [298, 277] on wave at bounding box center [326, 277] width 130 height 14
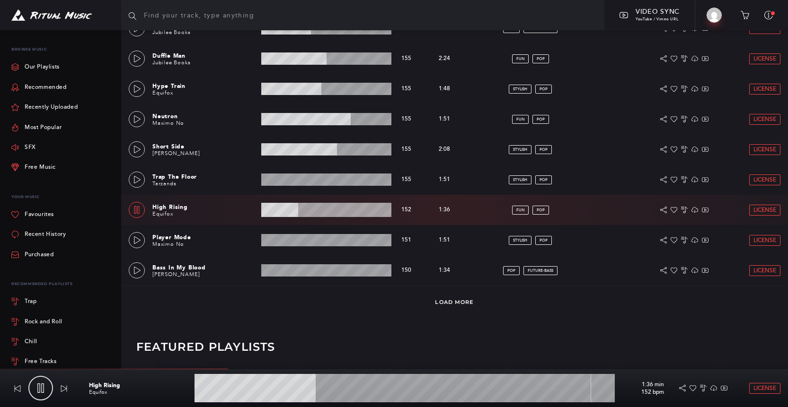
scroll to position [580, 0]
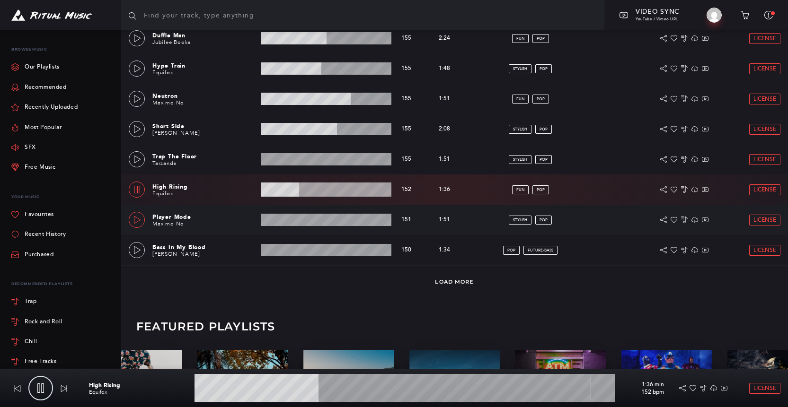
click at [133, 219] on icon at bounding box center [137, 220] width 8 height 8
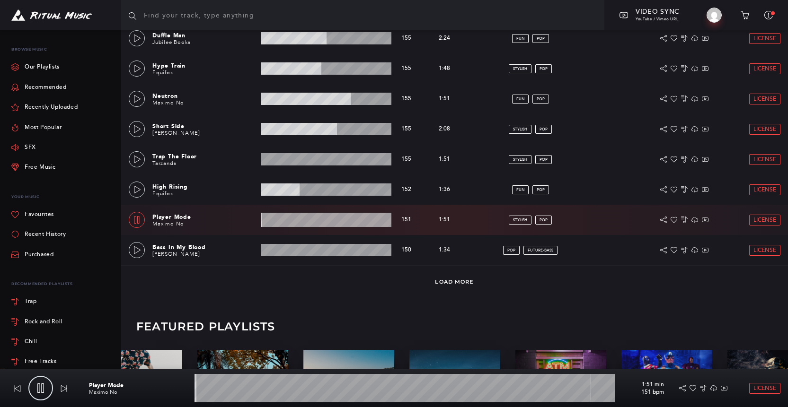
click at [313, 220] on wave at bounding box center [326, 220] width 130 height 14
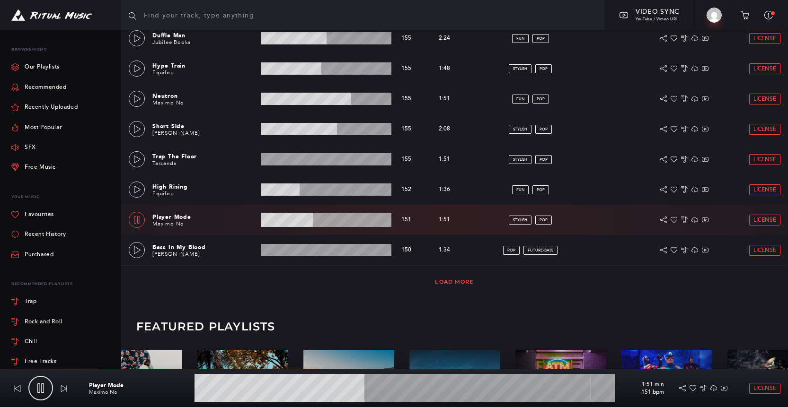
click at [445, 282] on link "Load More" at bounding box center [454, 282] width 39 height 7
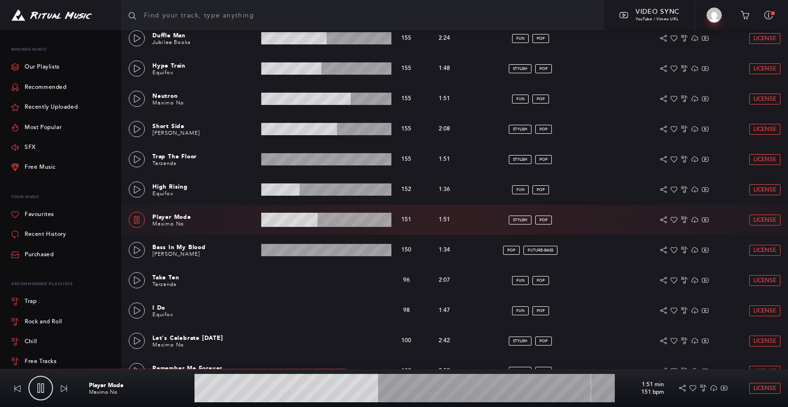
click at [339, 217] on wave at bounding box center [326, 220] width 130 height 14
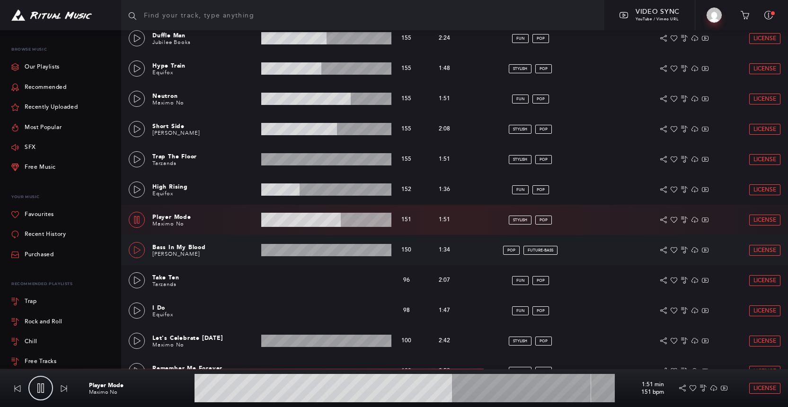
click at [134, 249] on icon at bounding box center [137, 251] width 7 height 8
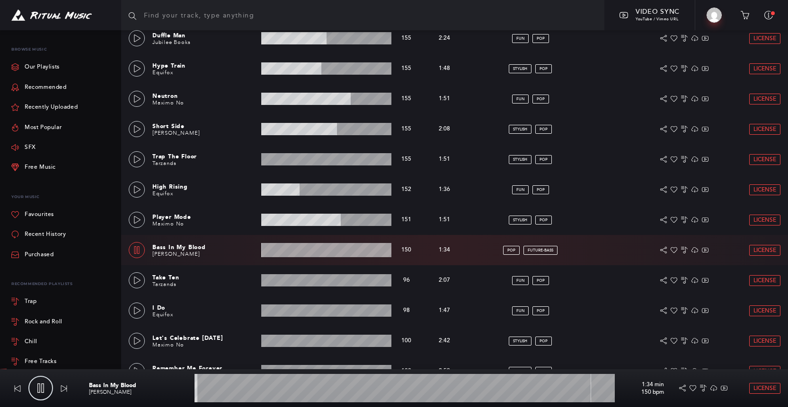
click at [297, 250] on wave at bounding box center [326, 250] width 130 height 14
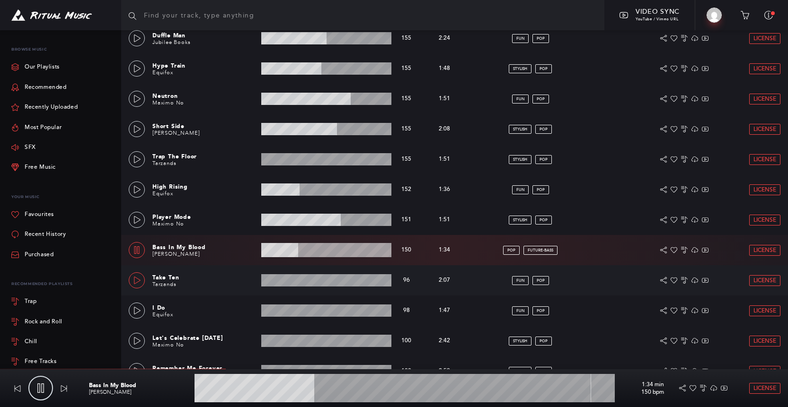
click at [135, 280] on icon at bounding box center [137, 281] width 8 height 8
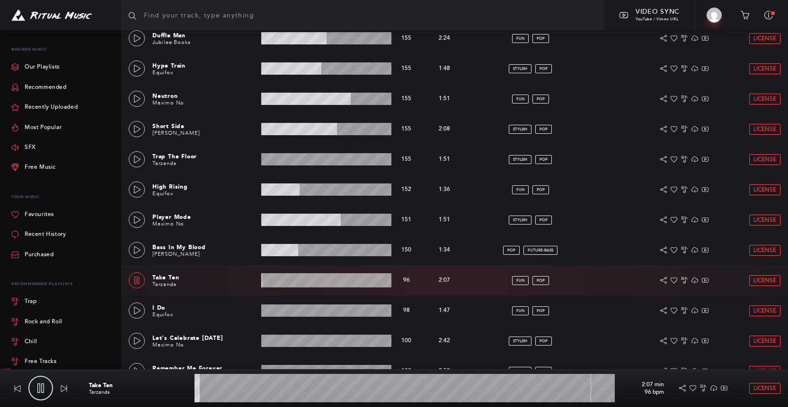
click at [308, 279] on wave at bounding box center [326, 281] width 130 height 14
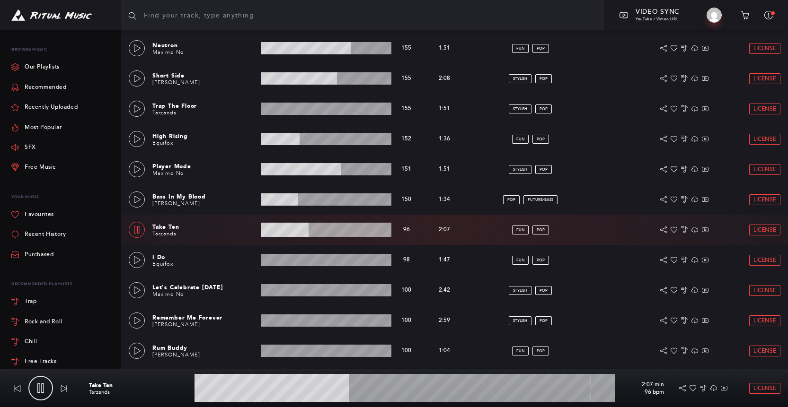
scroll to position [706, 0]
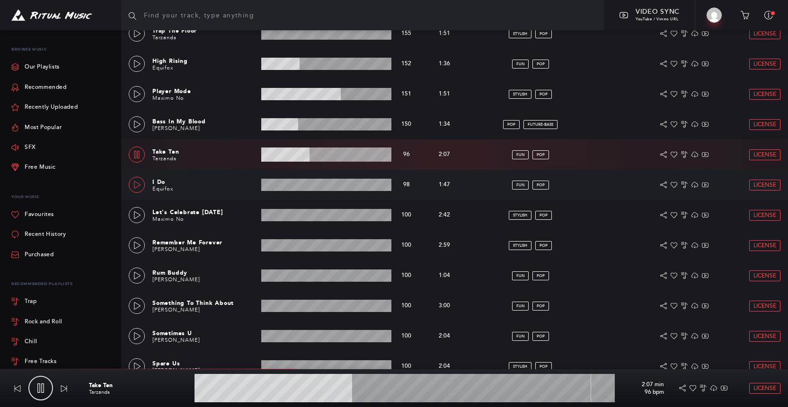
click at [136, 186] on icon at bounding box center [137, 185] width 8 height 8
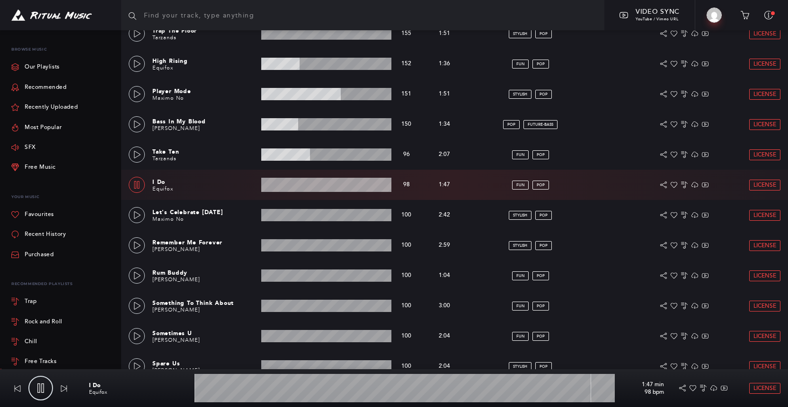
click at [303, 180] on wave at bounding box center [326, 185] width 130 height 14
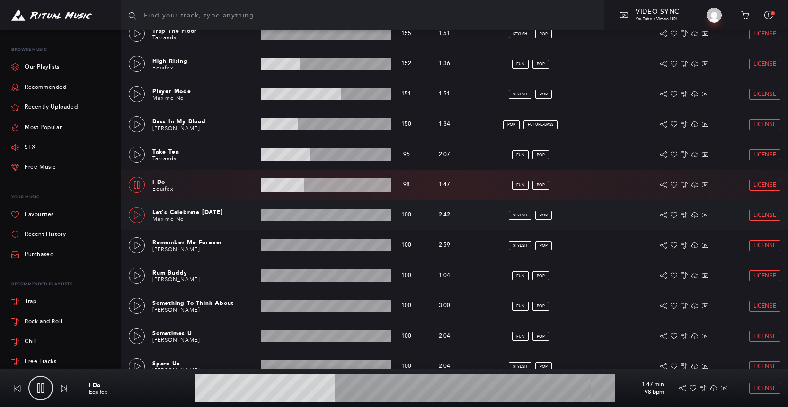
click at [141, 213] on icon at bounding box center [137, 216] width 8 height 8
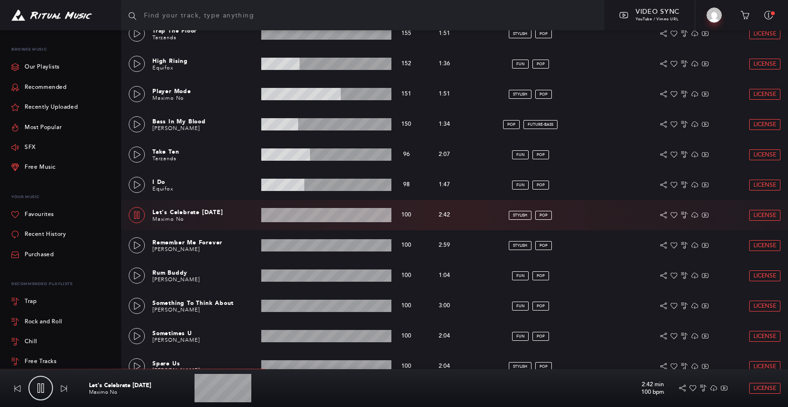
click at [311, 212] on wave at bounding box center [326, 215] width 130 height 14
click at [139, 245] on icon at bounding box center [137, 246] width 7 height 8
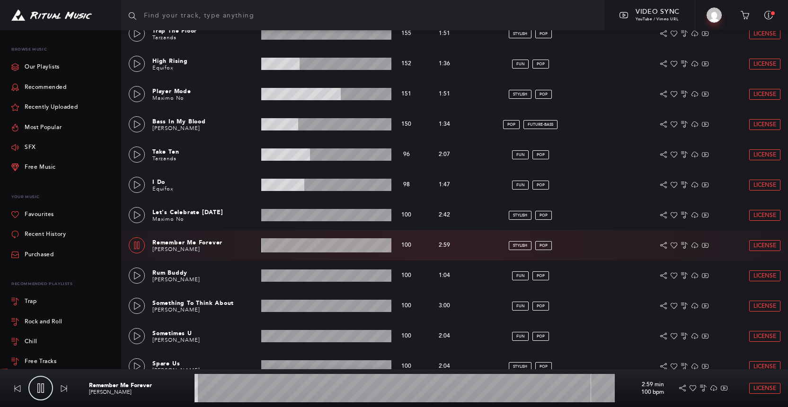
click at [301, 243] on wave at bounding box center [326, 246] width 130 height 14
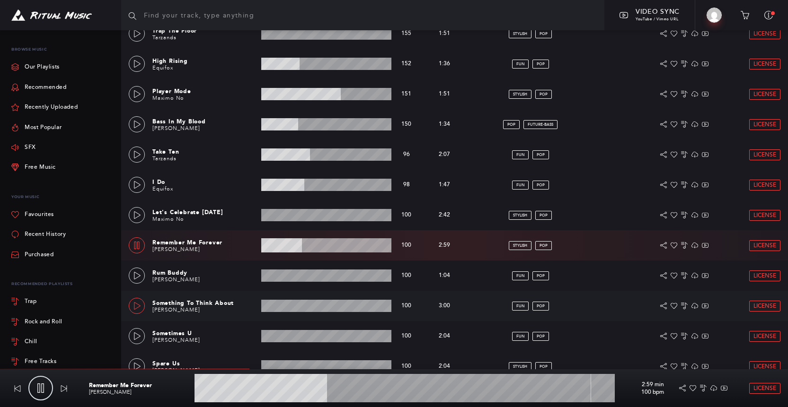
click at [137, 304] on icon at bounding box center [137, 306] width 7 height 8
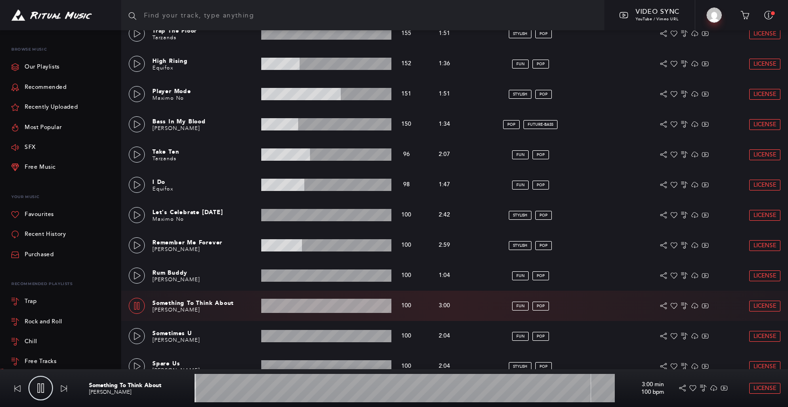
click at [304, 310] on wave at bounding box center [326, 306] width 130 height 14
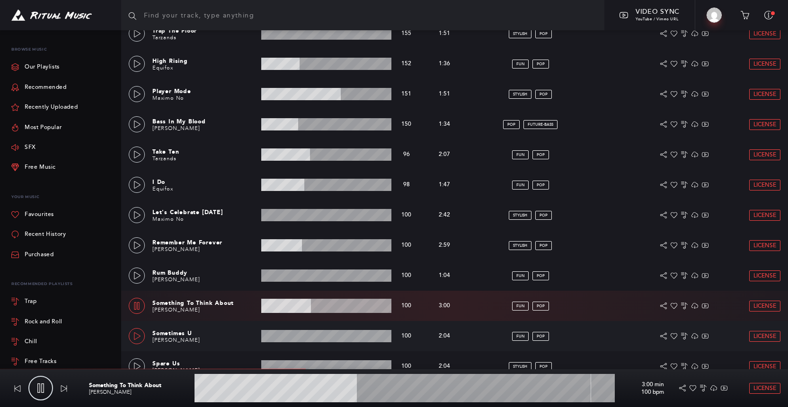
click at [139, 337] on icon at bounding box center [137, 337] width 8 height 8
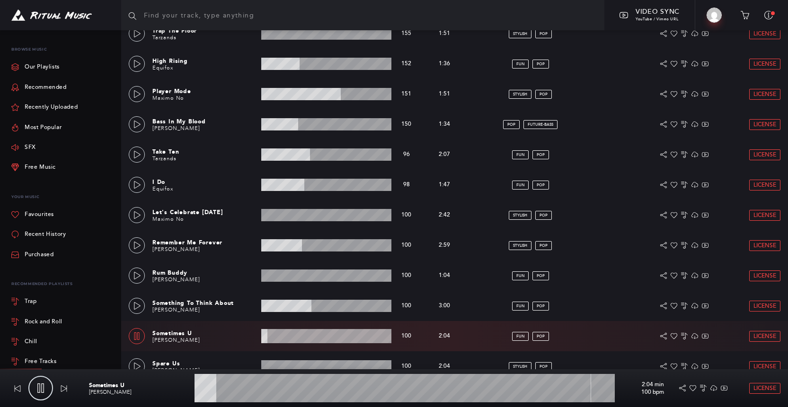
click at [302, 335] on wave at bounding box center [326, 336] width 130 height 14
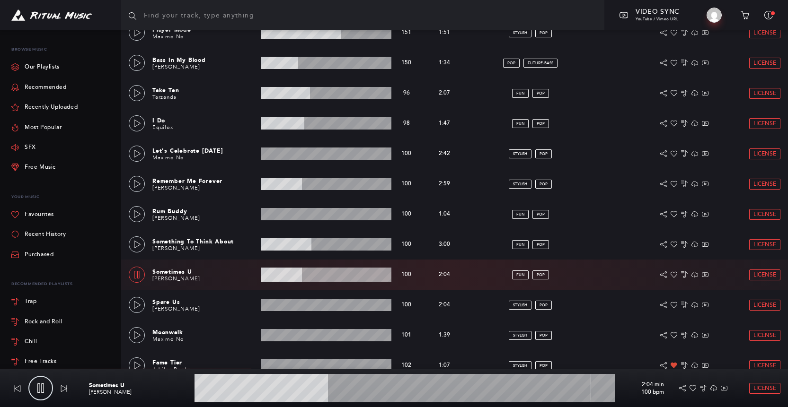
scroll to position [785, 0]
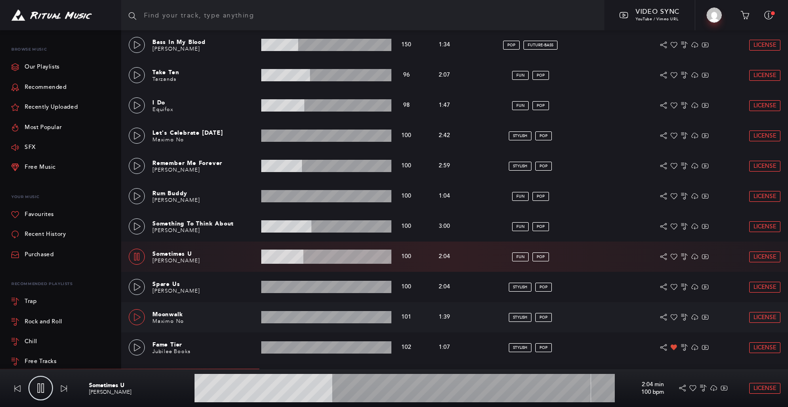
click at [134, 316] on icon at bounding box center [137, 318] width 8 height 8
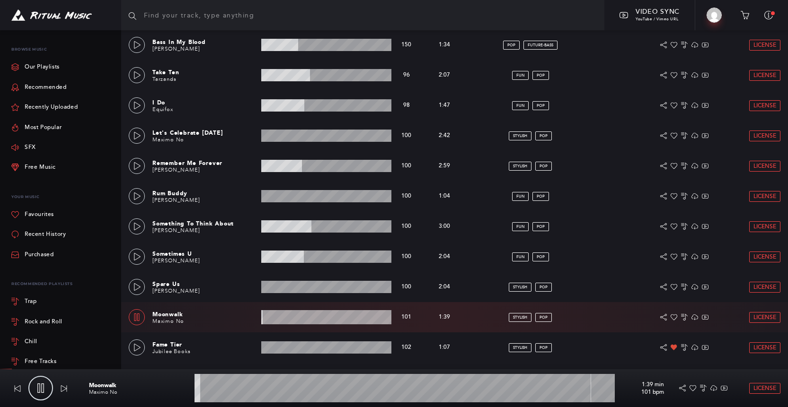
click at [301, 318] on wave at bounding box center [326, 317] width 130 height 14
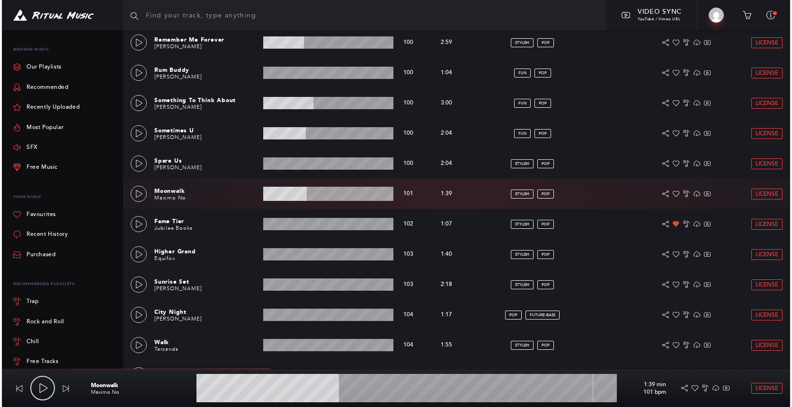
scroll to position [911, 0]
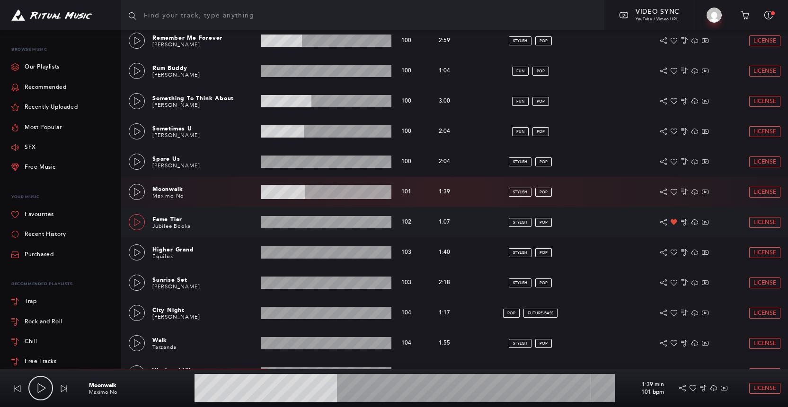
click at [137, 224] on icon at bounding box center [137, 223] width 8 height 8
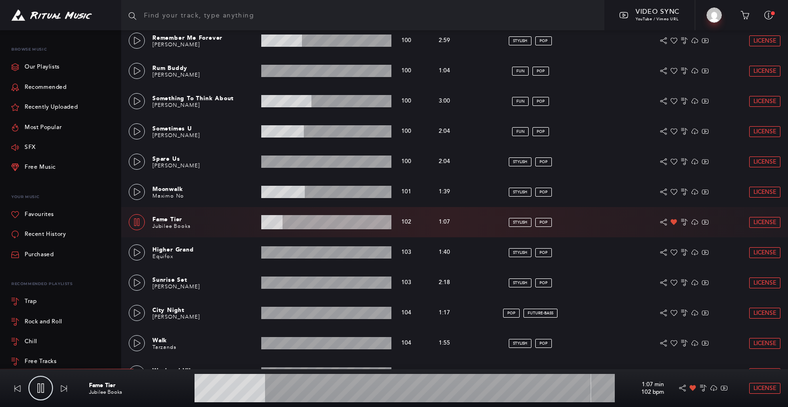
click at [300, 221] on wave at bounding box center [326, 222] width 130 height 14
click at [275, 221] on wave at bounding box center [326, 222] width 130 height 14
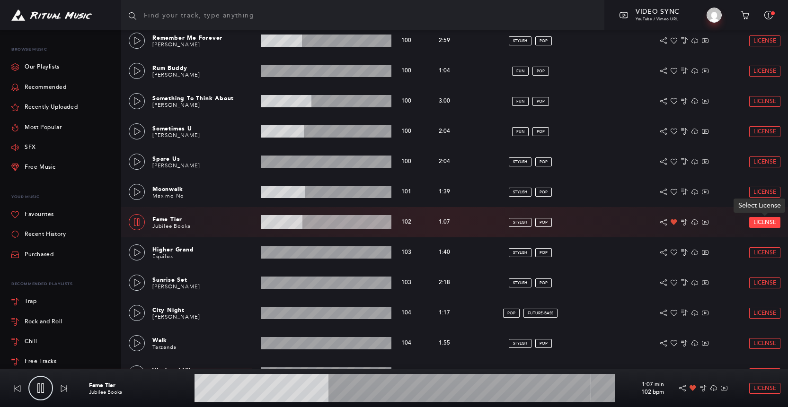
click at [765, 222] on span "License" at bounding box center [764, 223] width 23 height 6
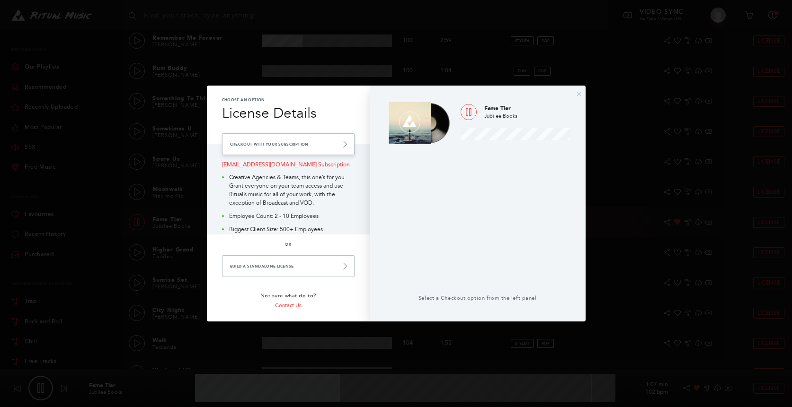
click at [284, 145] on link "Checkout with your Subscription" at bounding box center [288, 144] width 133 height 22
click at [336, 143] on link "Checkout with your Subscription" at bounding box center [288, 144] width 133 height 22
click at [342, 139] on link "Checkout with your Subscription" at bounding box center [288, 144] width 133 height 22
click at [293, 141] on link "Checkout with your Subscription" at bounding box center [288, 144] width 133 height 22
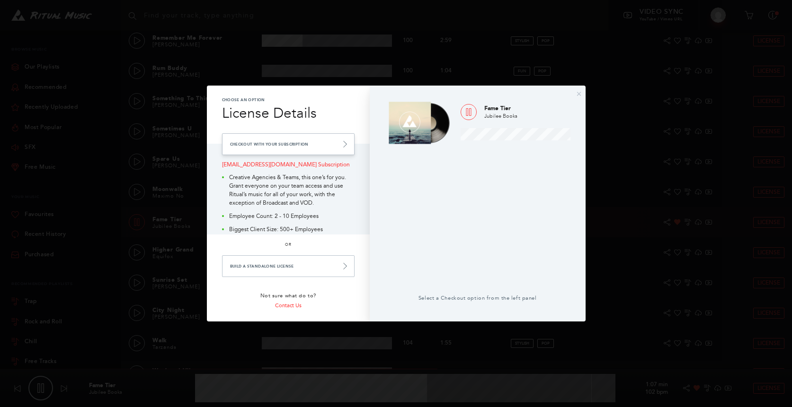
type input "55.35"
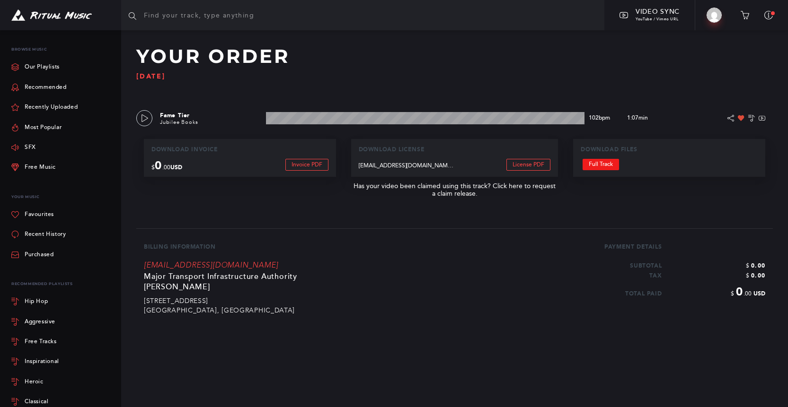
click at [604, 164] on link "Full Track" at bounding box center [601, 164] width 36 height 11
